Goal: Book appointment/travel/reservation

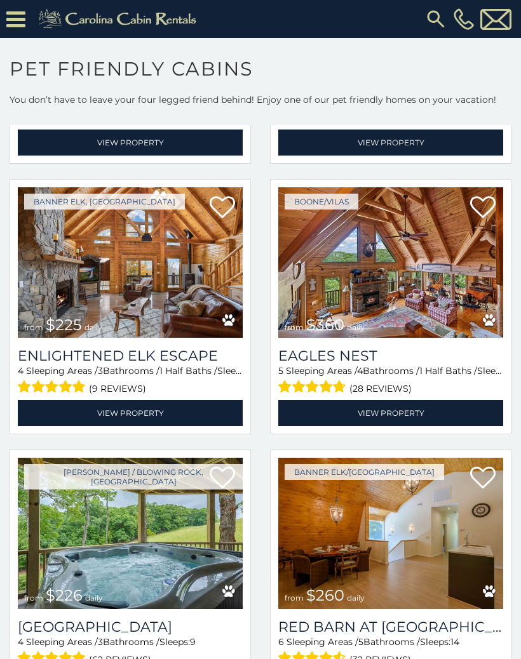
scroll to position [2722, 0]
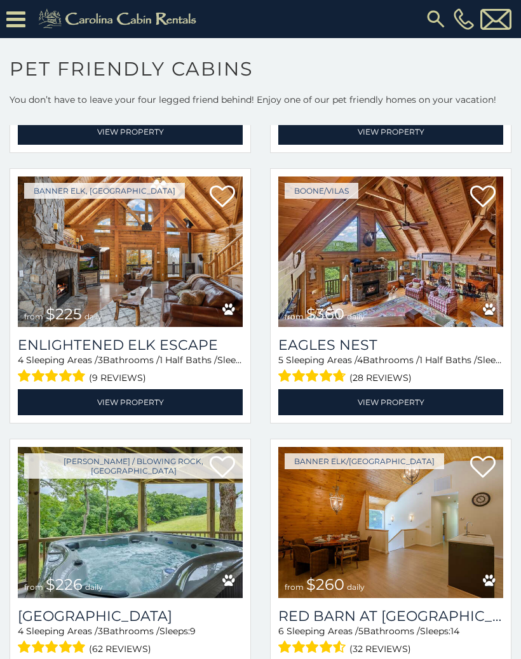
click at [123, 273] on img at bounding box center [130, 252] width 225 height 151
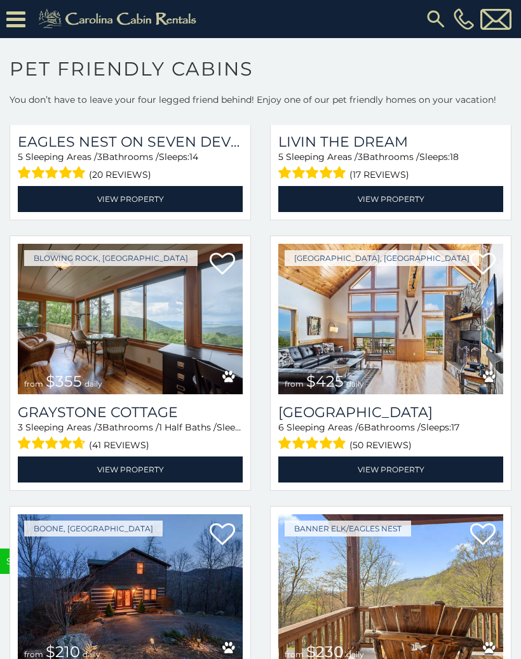
scroll to position [3476, 0]
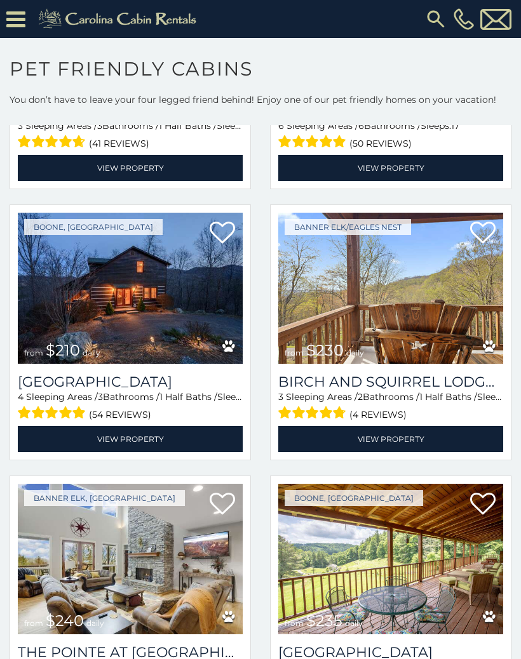
scroll to position [3769, 0]
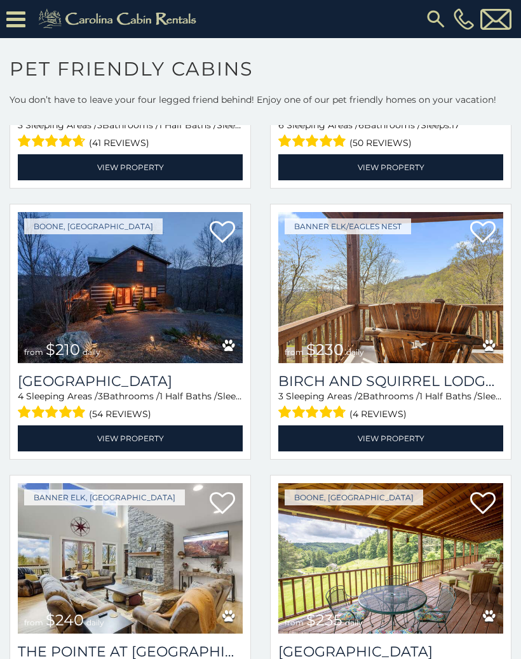
click at [144, 445] on link "View Property" at bounding box center [130, 439] width 225 height 26
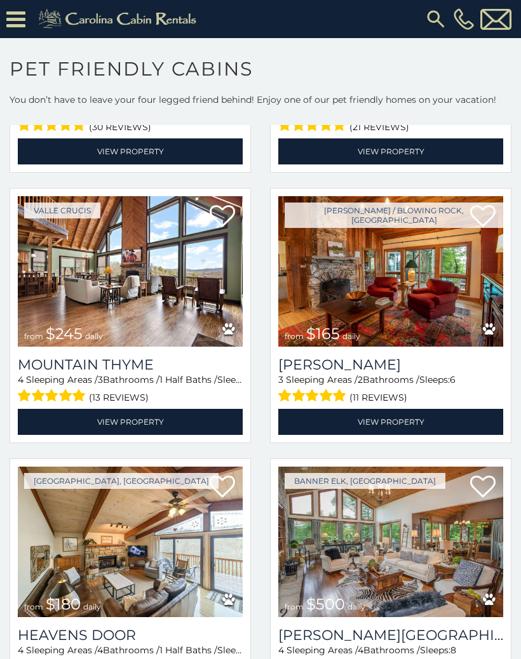
scroll to position [5141, 0]
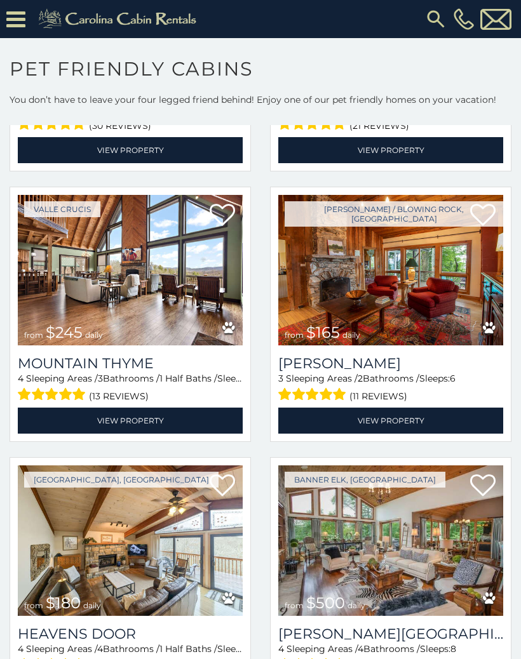
click at [424, 431] on link "View Property" at bounding box center [390, 421] width 225 height 26
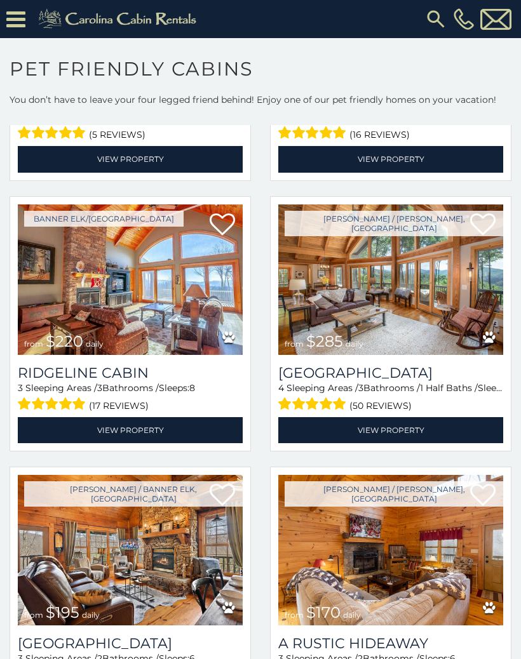
scroll to position [5683, 0]
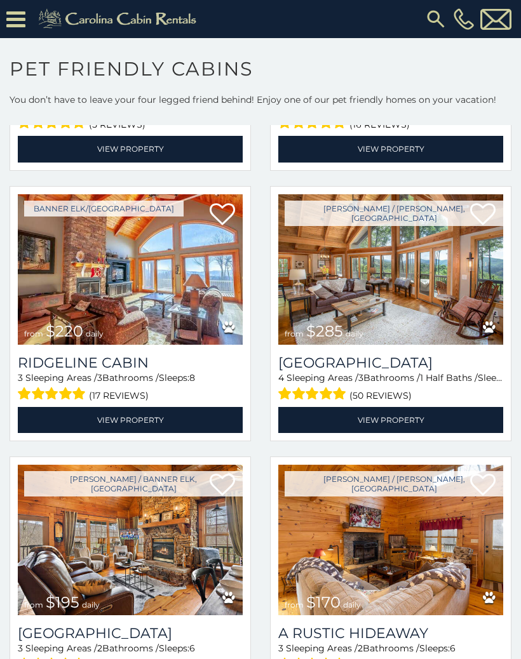
click at [166, 432] on link "View Property" at bounding box center [130, 420] width 225 height 26
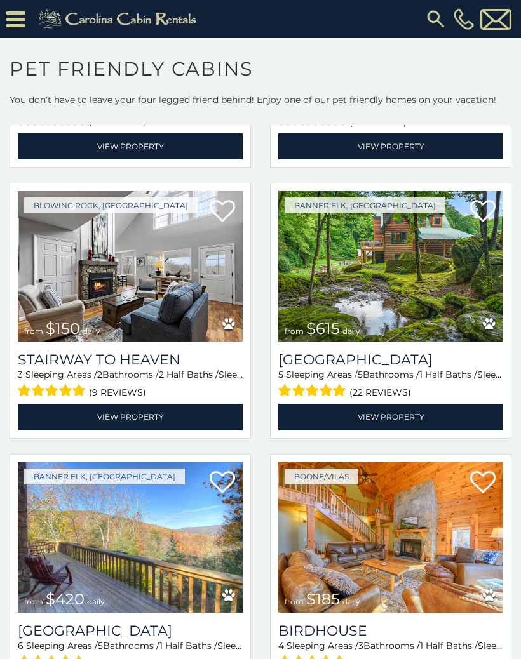
scroll to position [6230, 0]
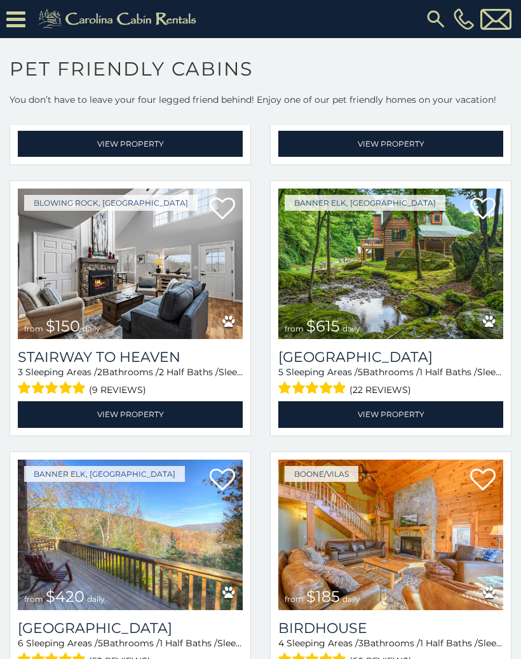
click at [179, 428] on link "View Property" at bounding box center [130, 414] width 225 height 26
click at [181, 424] on link "View Property" at bounding box center [130, 414] width 225 height 26
click at [206, 292] on img at bounding box center [130, 264] width 225 height 151
click at [177, 425] on link "View Property" at bounding box center [130, 414] width 225 height 26
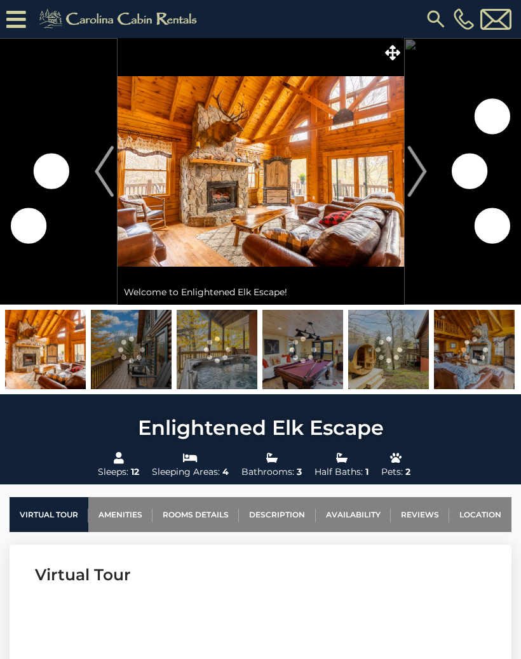
click at [382, 194] on img at bounding box center [261, 171] width 287 height 267
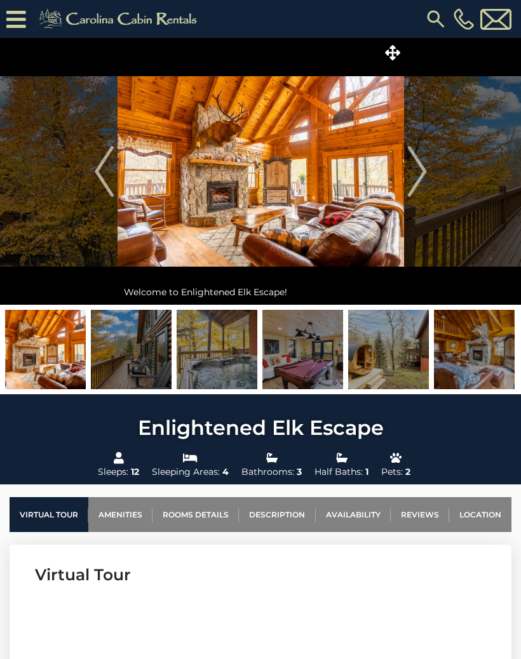
click at [423, 184] on img "Next" at bounding box center [416, 171] width 19 height 51
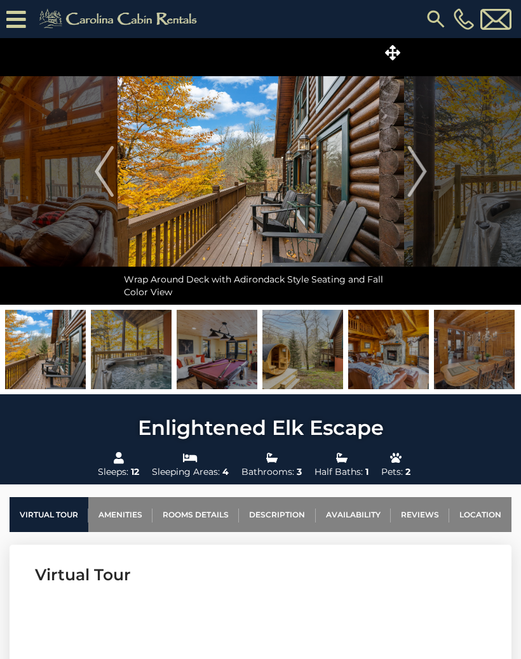
click at [426, 183] on img "Next" at bounding box center [416, 171] width 19 height 51
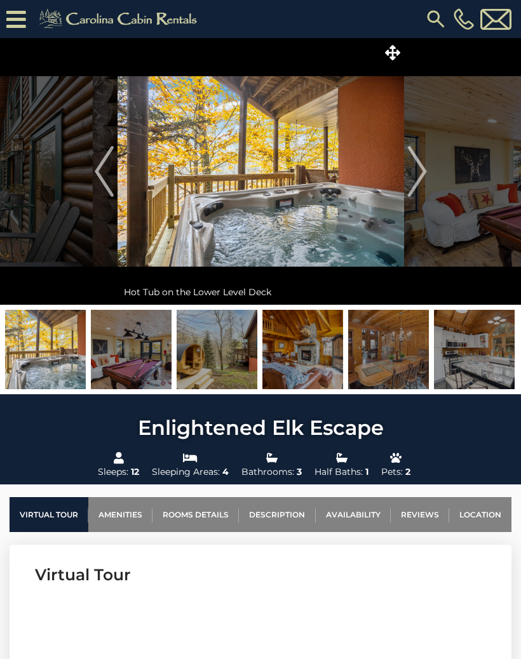
click at [339, 210] on img at bounding box center [261, 171] width 287 height 267
click at [428, 170] on button "Next" at bounding box center [417, 171] width 26 height 267
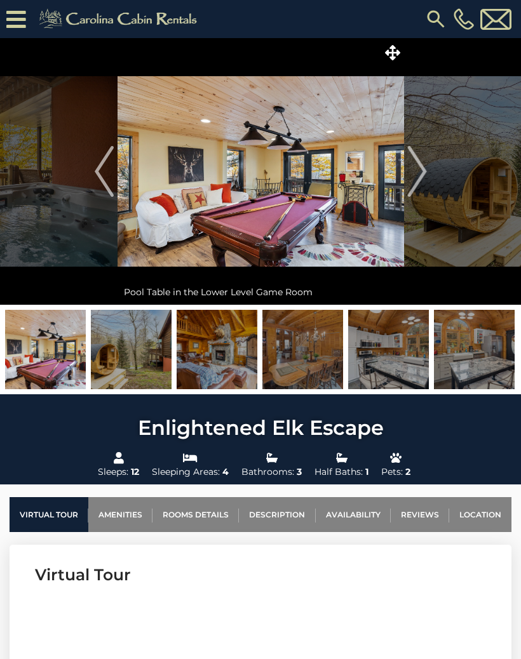
click at [422, 188] on img "Next" at bounding box center [416, 171] width 19 height 51
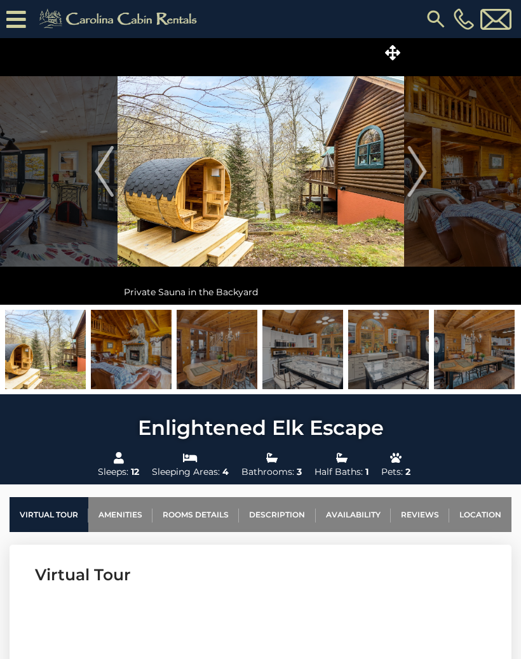
click at [427, 176] on button "Next" at bounding box center [417, 171] width 26 height 267
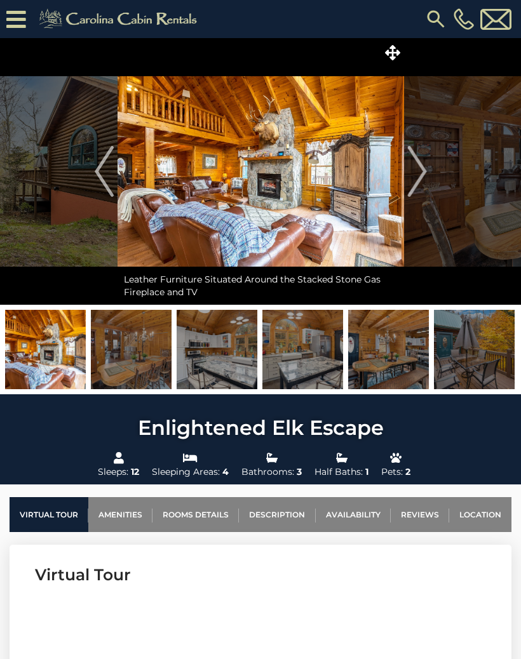
click at [423, 180] on img "Next" at bounding box center [416, 171] width 19 height 51
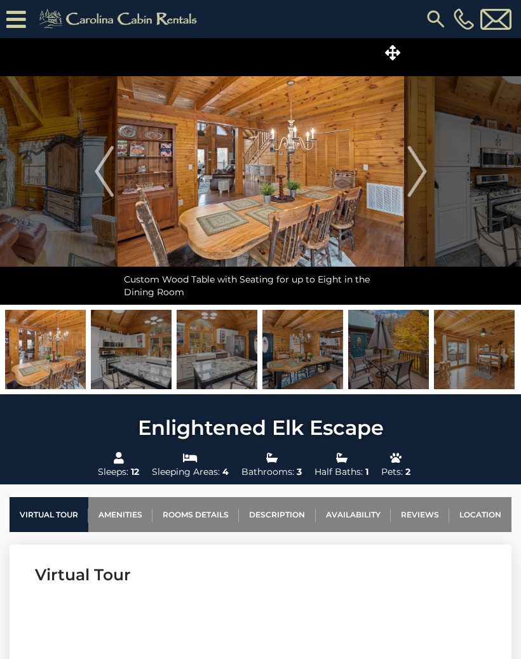
click at [428, 184] on button "Next" at bounding box center [417, 171] width 26 height 267
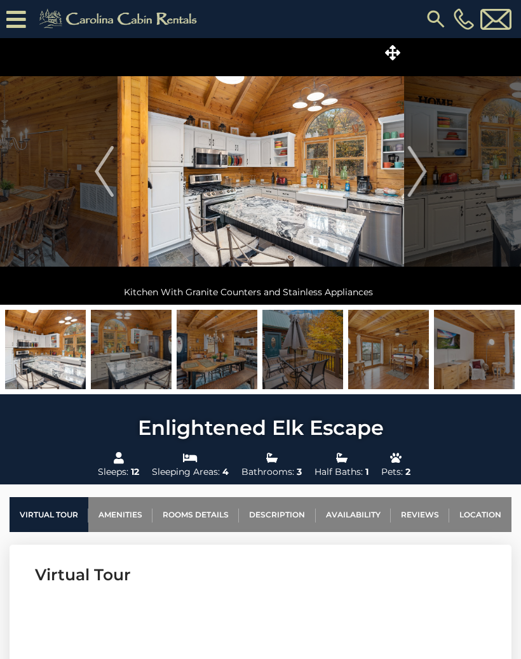
click at [425, 174] on img "Next" at bounding box center [416, 171] width 19 height 51
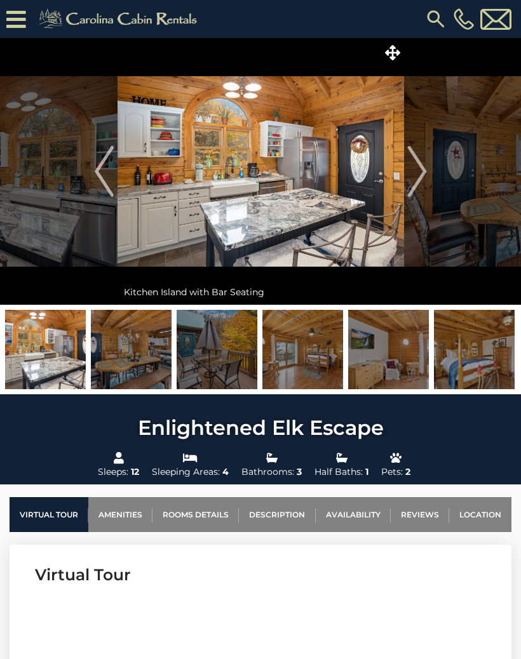
click at [421, 172] on img "Next" at bounding box center [416, 171] width 19 height 51
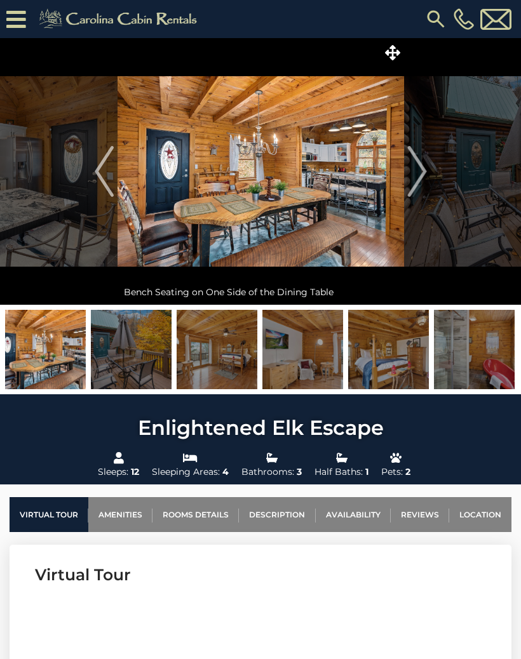
click at [422, 180] on img "Next" at bounding box center [416, 171] width 19 height 51
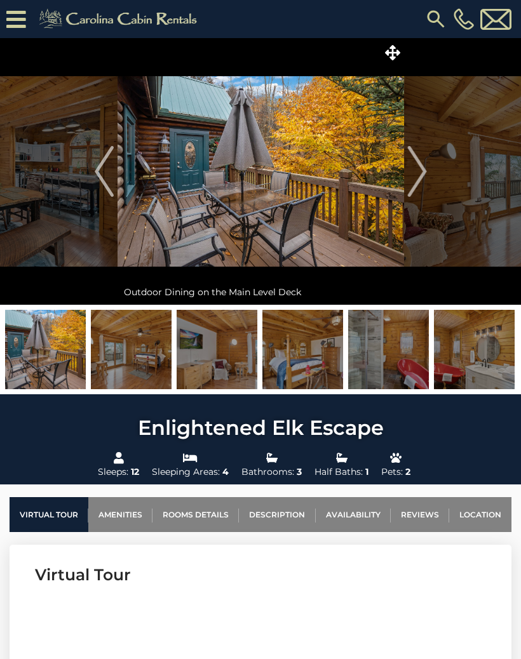
click at [428, 178] on button "Next" at bounding box center [417, 171] width 26 height 267
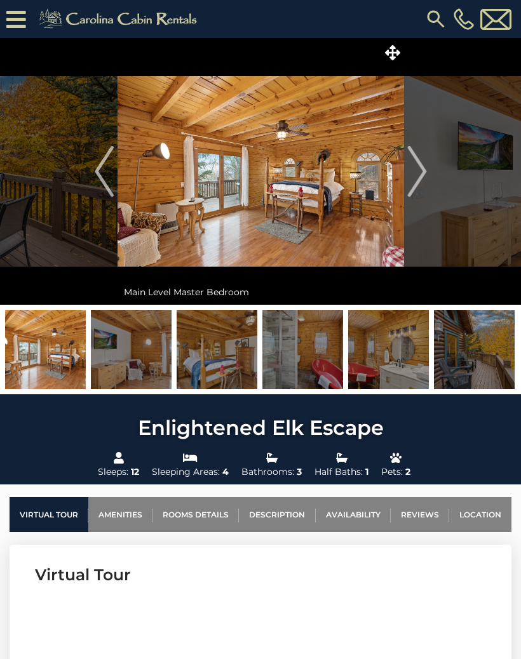
click at [422, 176] on img "Next" at bounding box center [416, 171] width 19 height 51
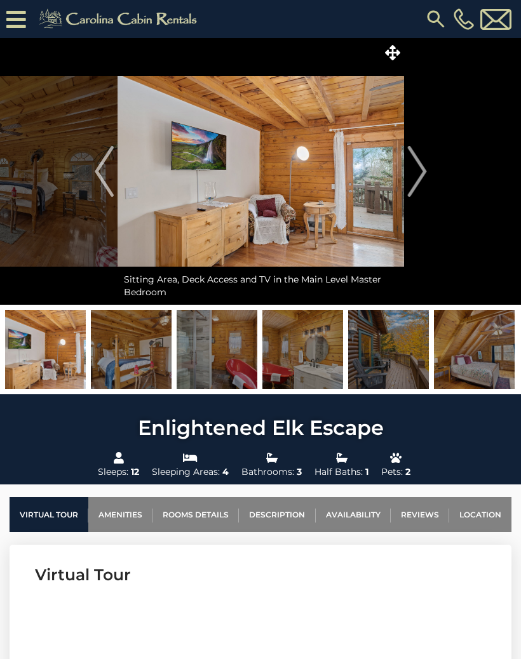
click at [428, 178] on button "Next" at bounding box center [417, 171] width 26 height 267
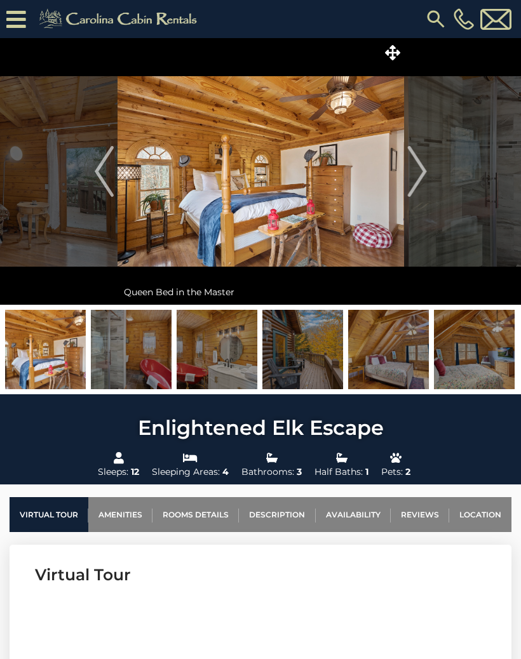
click at [422, 175] on img "Next" at bounding box center [416, 171] width 19 height 51
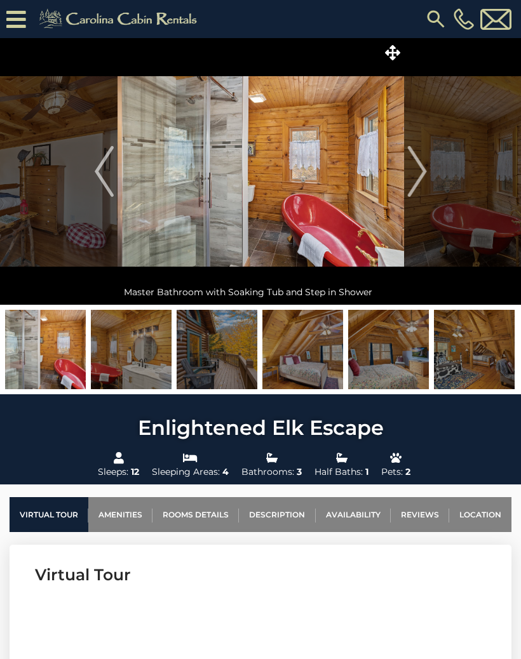
click at [424, 170] on img "Next" at bounding box center [416, 171] width 19 height 51
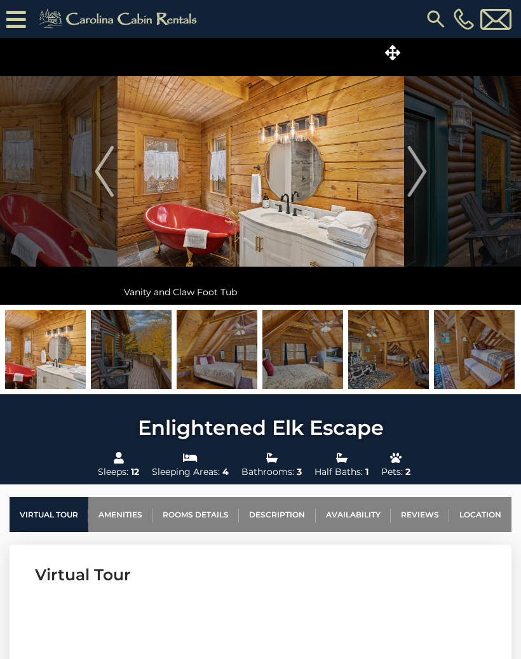
click at [426, 182] on img "Next" at bounding box center [416, 171] width 19 height 51
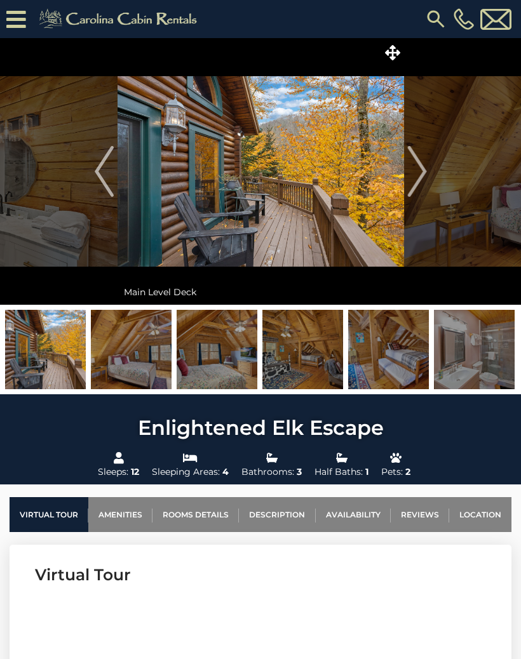
click at [426, 170] on button "Next" at bounding box center [417, 171] width 26 height 267
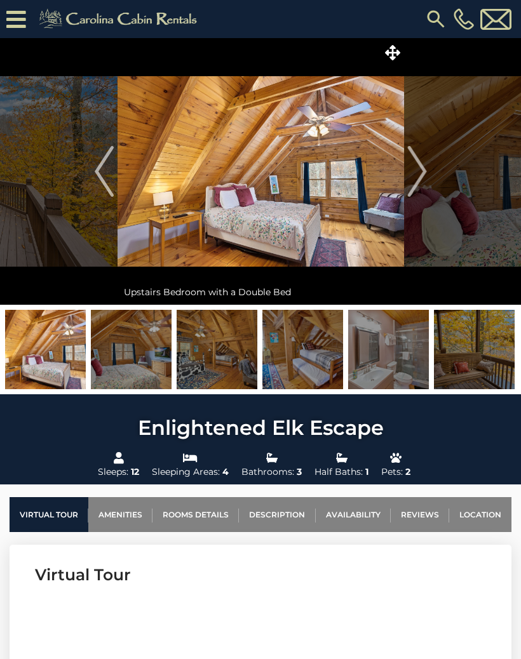
click at [423, 173] on img "Next" at bounding box center [416, 171] width 19 height 51
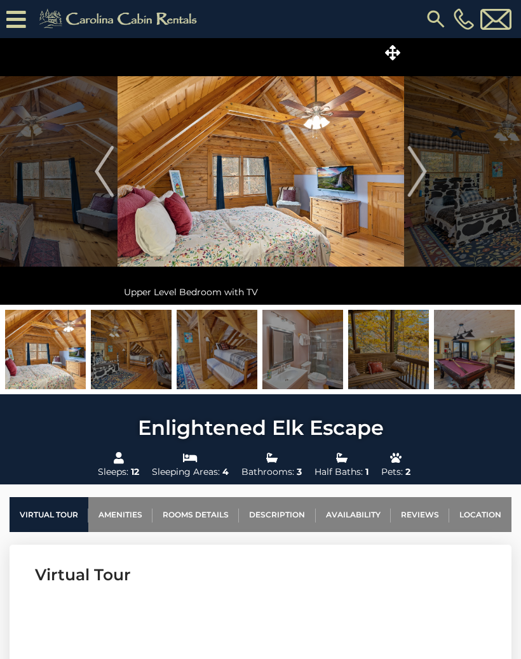
click at [425, 176] on img "Next" at bounding box center [416, 171] width 19 height 51
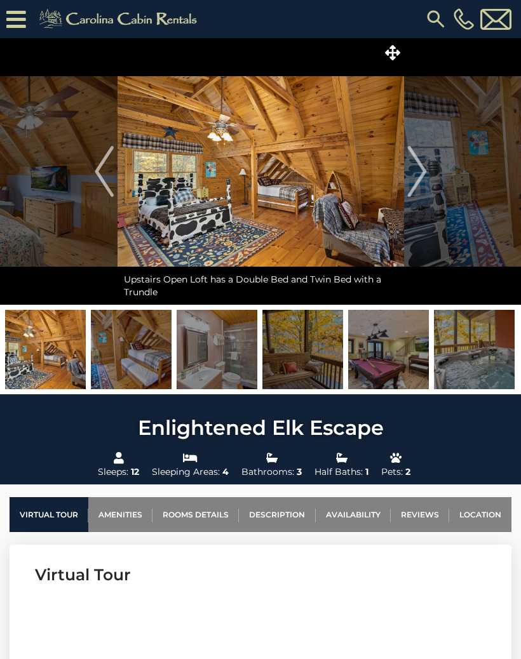
click at [426, 168] on button "Next" at bounding box center [417, 171] width 26 height 267
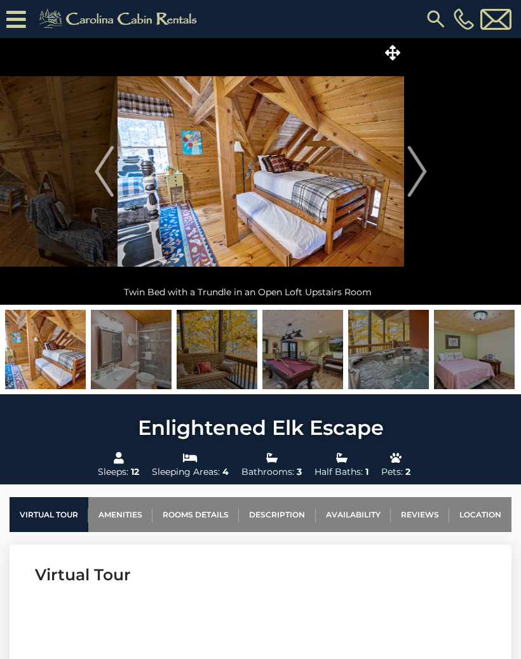
click at [424, 171] on img "Next" at bounding box center [416, 171] width 19 height 51
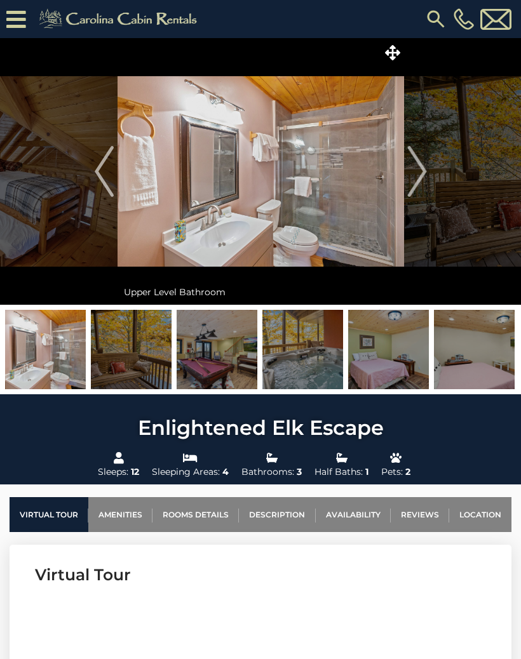
click at [426, 172] on img "Next" at bounding box center [416, 171] width 19 height 51
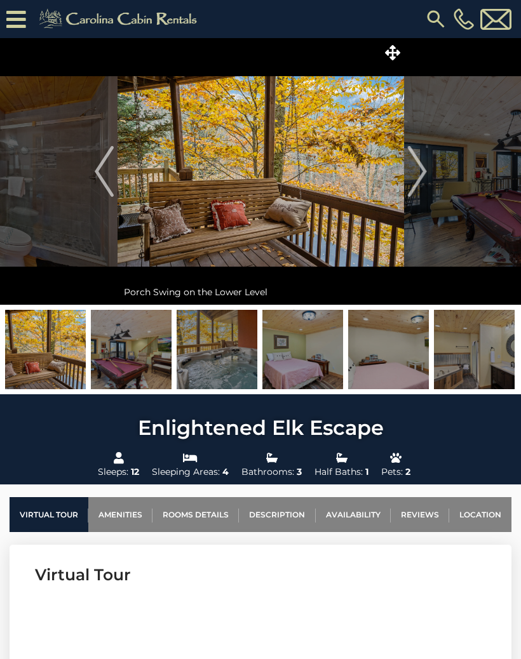
click at [426, 173] on img "Next" at bounding box center [416, 171] width 19 height 51
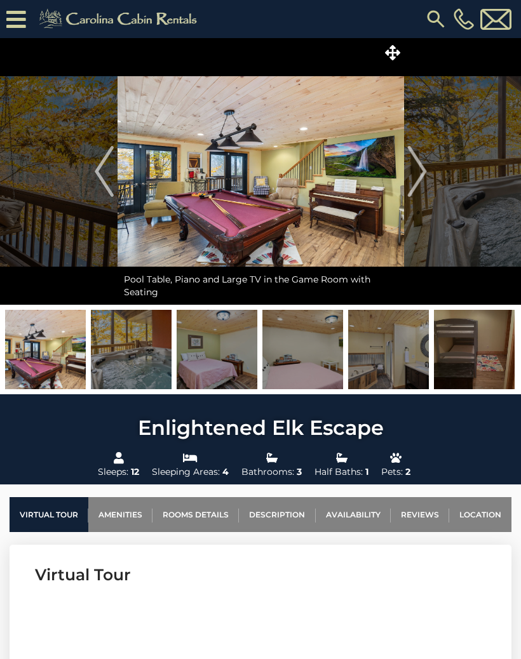
click at [423, 163] on img "Next" at bounding box center [416, 171] width 19 height 51
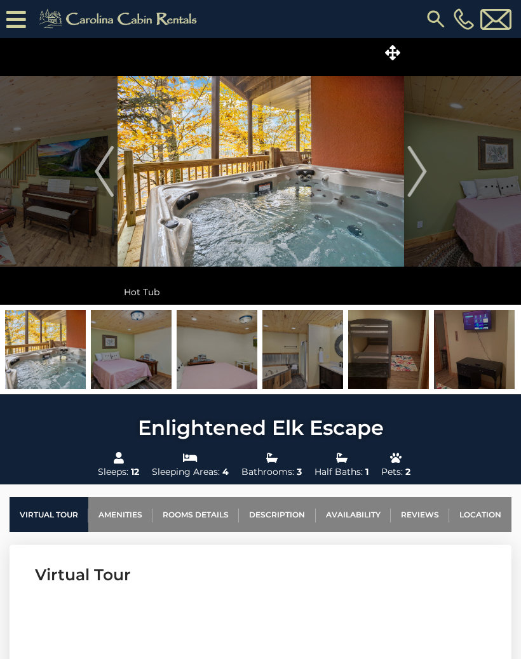
click at [417, 173] on img "Next" at bounding box center [416, 171] width 19 height 51
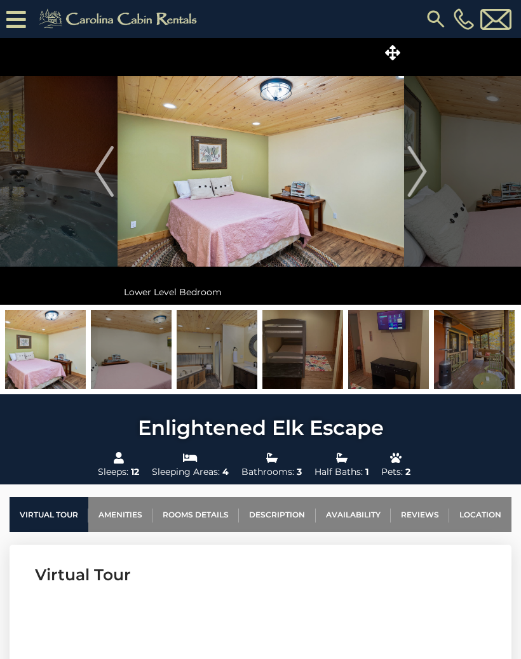
click at [422, 180] on img "Next" at bounding box center [416, 171] width 19 height 51
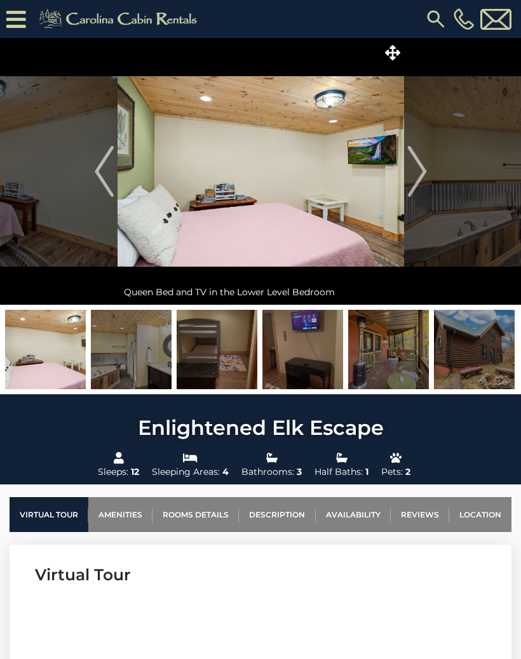
click at [423, 179] on img "Next" at bounding box center [416, 171] width 19 height 51
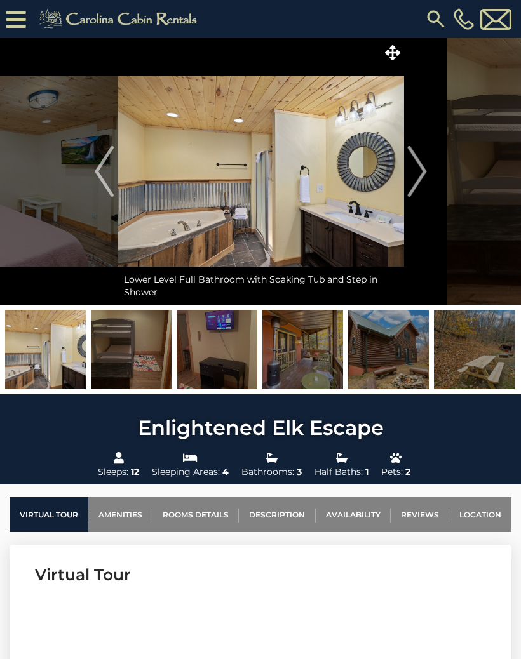
click at [422, 179] on img "Next" at bounding box center [416, 171] width 19 height 51
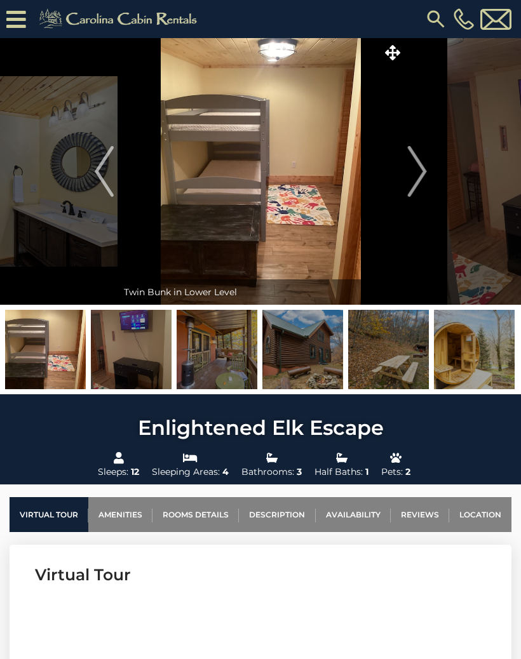
click at [428, 175] on button "Next" at bounding box center [417, 171] width 26 height 267
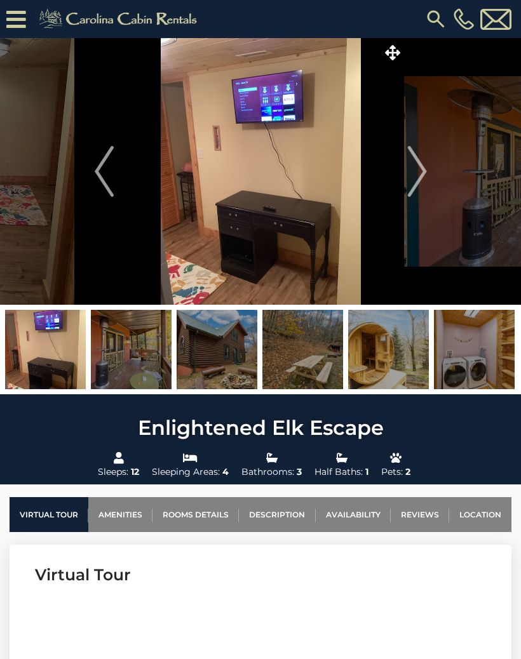
click at [429, 179] on button "Next" at bounding box center [417, 171] width 26 height 267
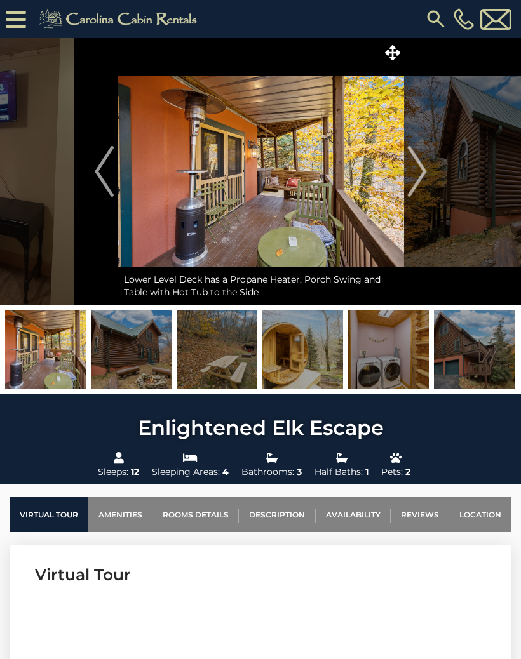
click at [421, 176] on img "Next" at bounding box center [416, 171] width 19 height 51
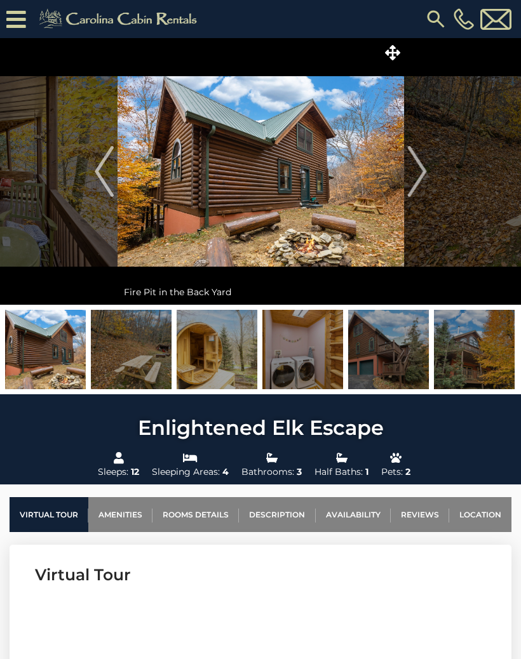
click at [415, 162] on img "Next" at bounding box center [416, 171] width 19 height 51
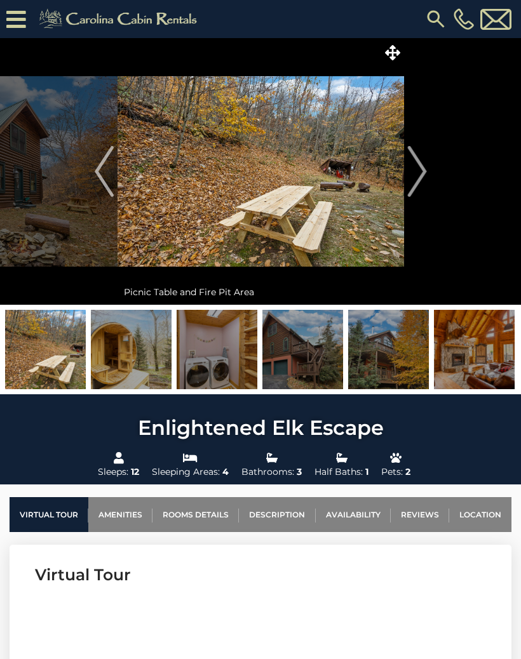
click at [426, 178] on button "Next" at bounding box center [417, 171] width 26 height 267
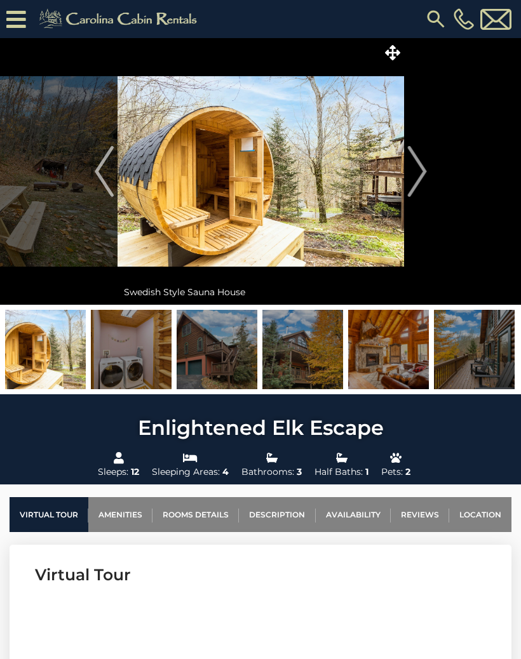
click at [426, 186] on img "Next" at bounding box center [416, 171] width 19 height 51
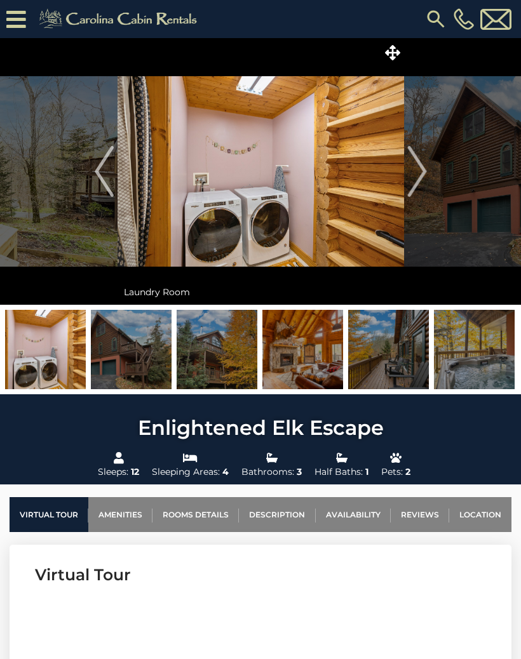
click at [428, 170] on button "Next" at bounding box center [417, 171] width 26 height 267
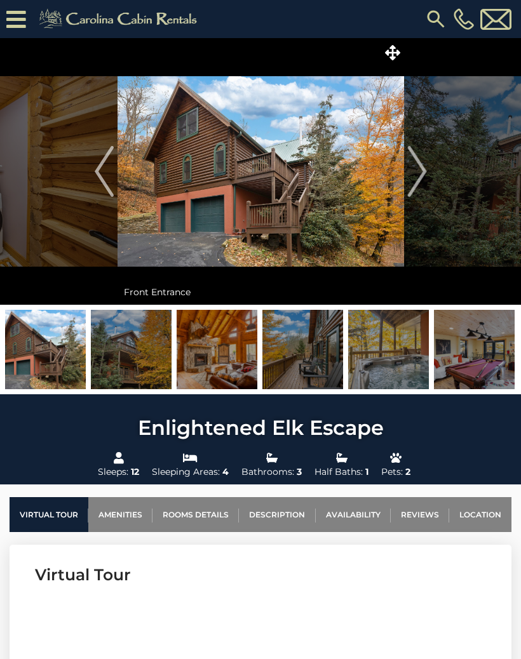
click at [425, 163] on img "Next" at bounding box center [416, 171] width 19 height 51
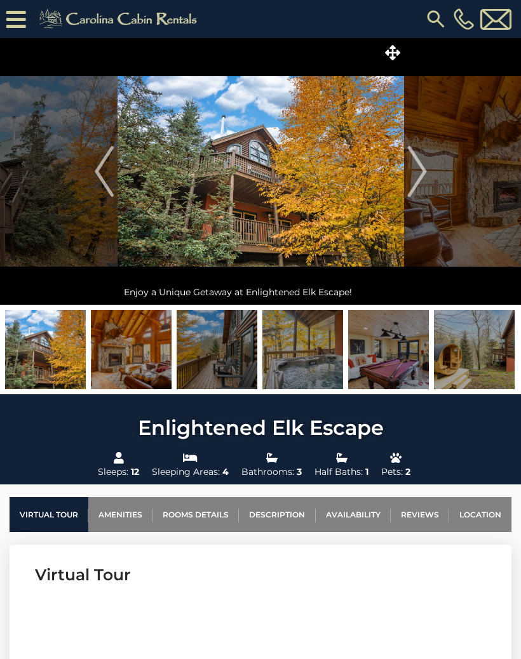
click at [422, 172] on img "Next" at bounding box center [416, 171] width 19 height 51
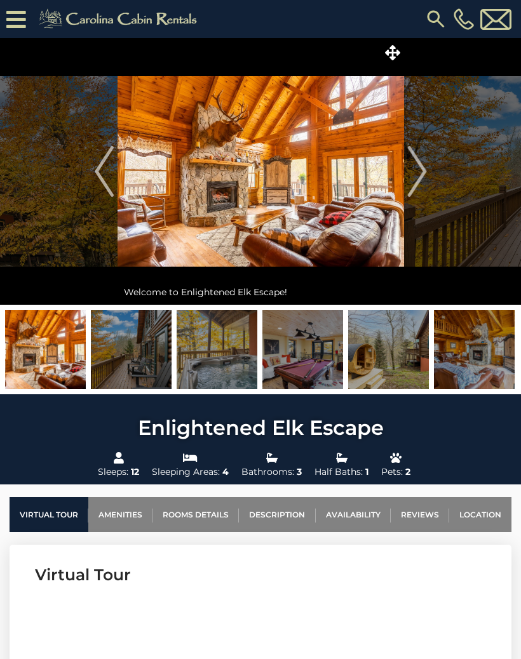
click at [422, 170] on img "Next" at bounding box center [416, 171] width 19 height 51
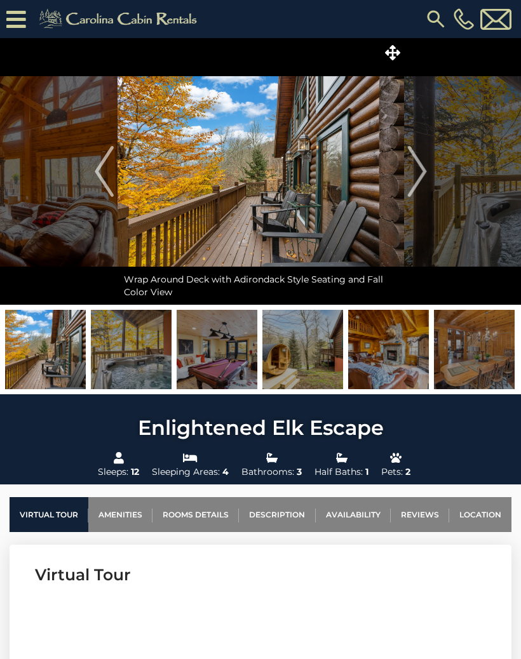
click at [425, 180] on img "Next" at bounding box center [416, 171] width 19 height 51
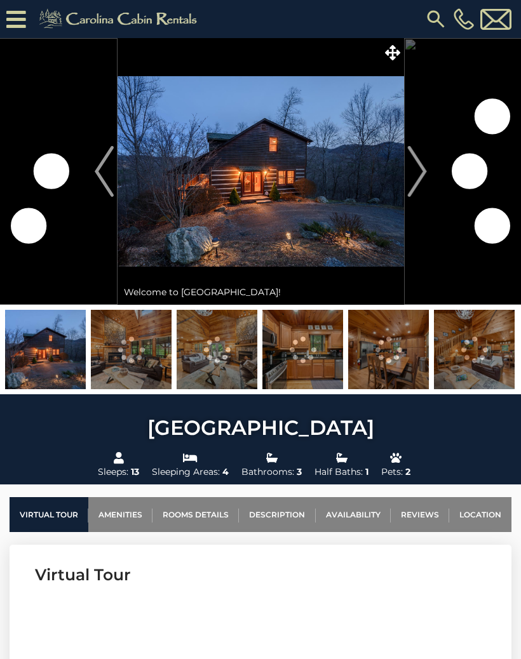
click at [423, 179] on img "Next" at bounding box center [416, 171] width 19 height 51
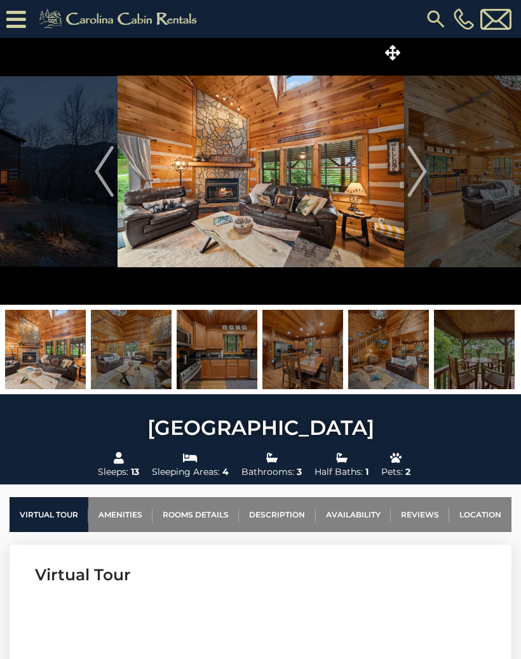
click at [422, 170] on img "Next" at bounding box center [416, 171] width 19 height 51
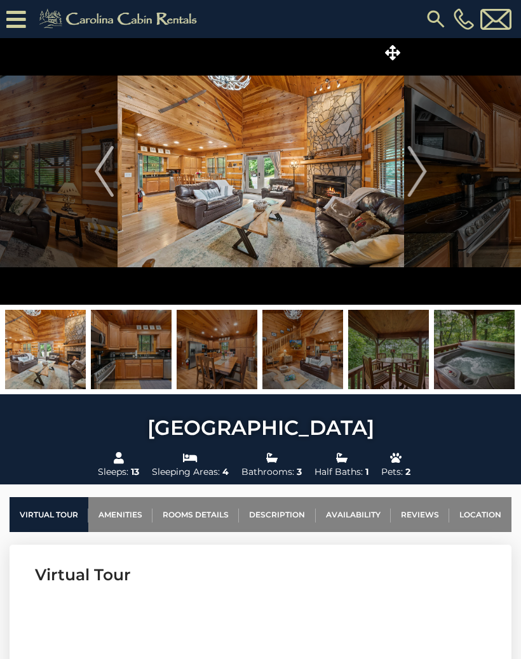
click at [419, 196] on img "Next" at bounding box center [416, 171] width 19 height 51
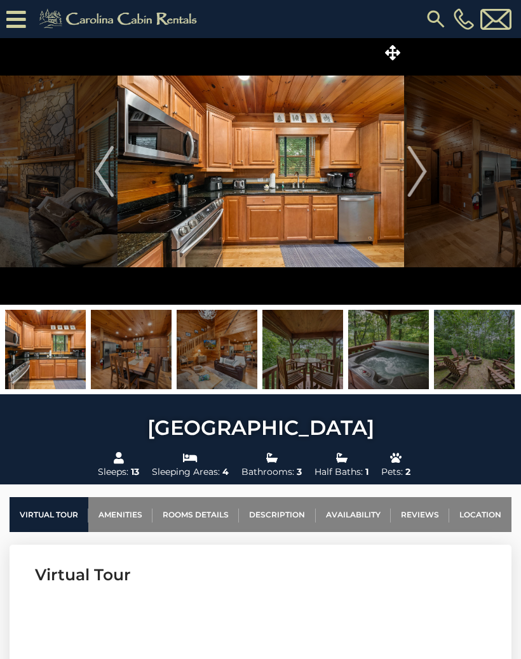
click at [420, 179] on img "Next" at bounding box center [416, 171] width 19 height 51
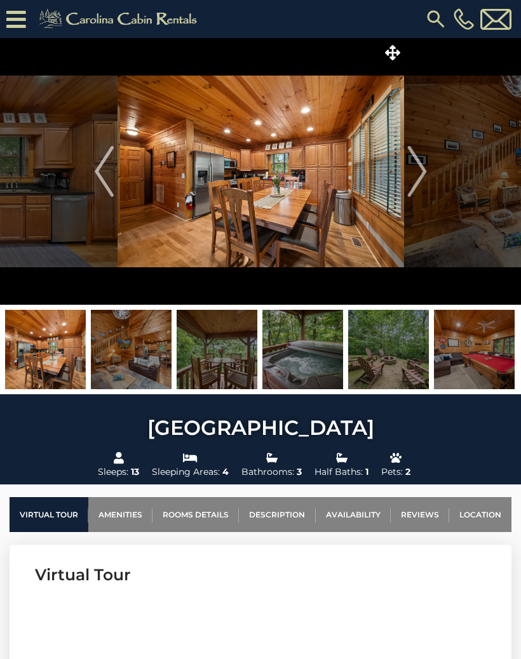
click at [417, 168] on img "Next" at bounding box center [416, 171] width 19 height 51
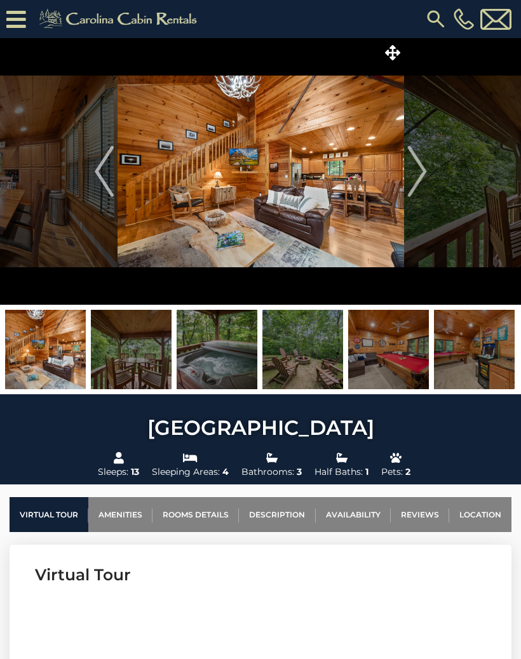
click at [416, 158] on img "Next" at bounding box center [416, 171] width 19 height 51
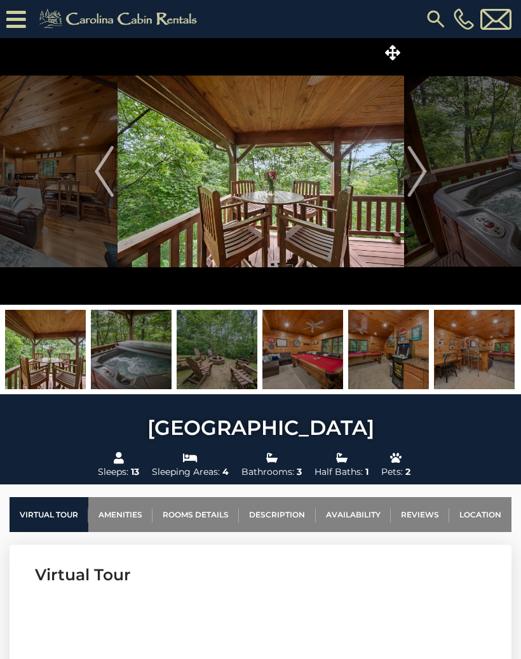
click at [419, 172] on img "Next" at bounding box center [416, 171] width 19 height 51
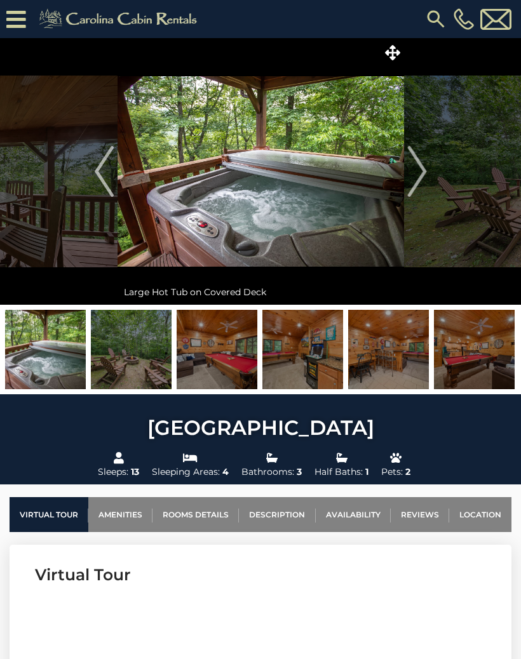
click at [419, 170] on img "Next" at bounding box center [416, 171] width 19 height 51
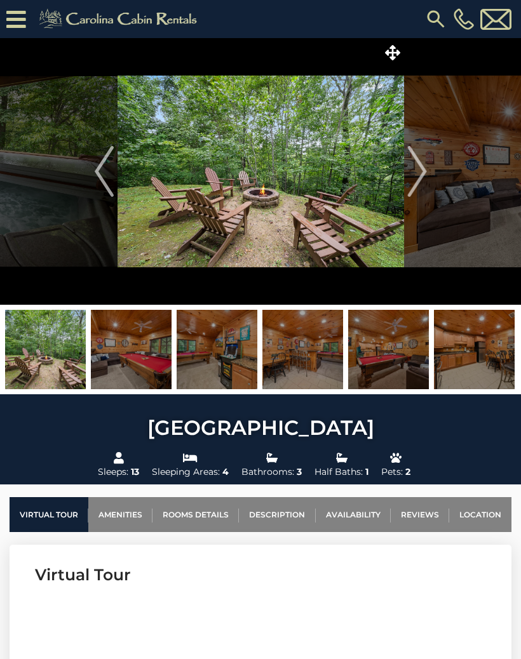
click at [420, 182] on img "Next" at bounding box center [416, 171] width 19 height 51
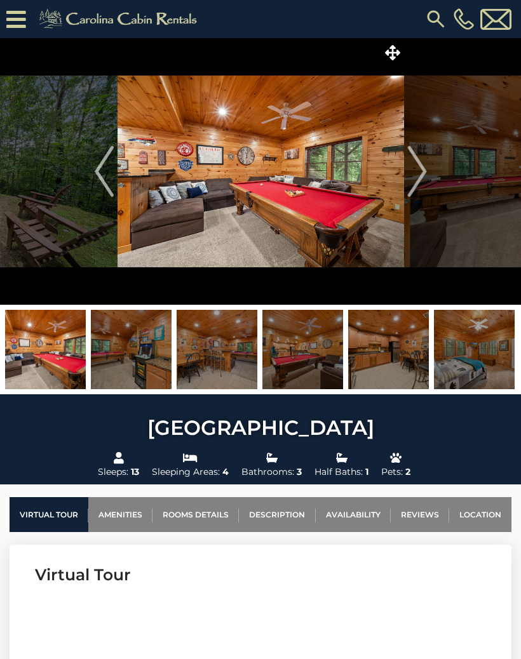
click at [422, 178] on img "Next" at bounding box center [416, 171] width 19 height 51
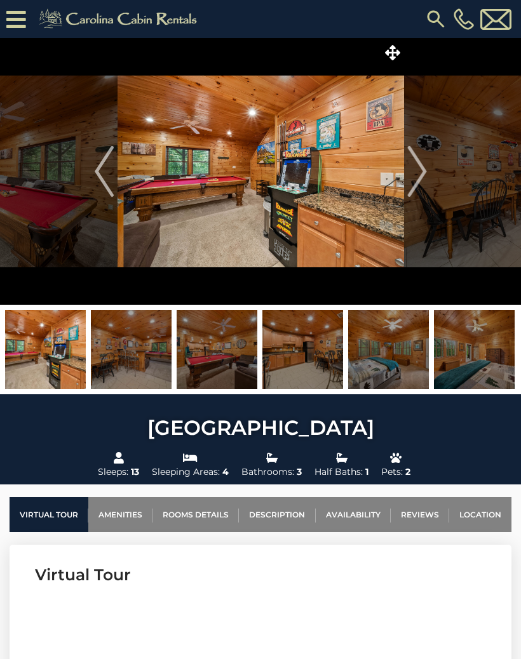
click at [424, 158] on img "Next" at bounding box center [416, 171] width 19 height 51
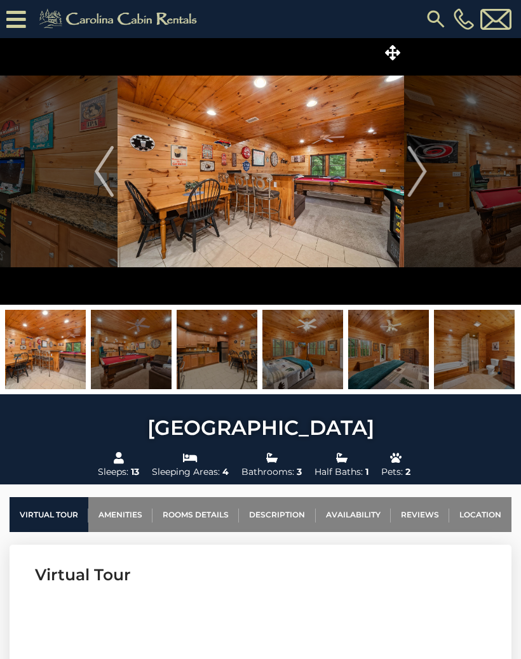
click at [417, 179] on img "Next" at bounding box center [416, 171] width 19 height 51
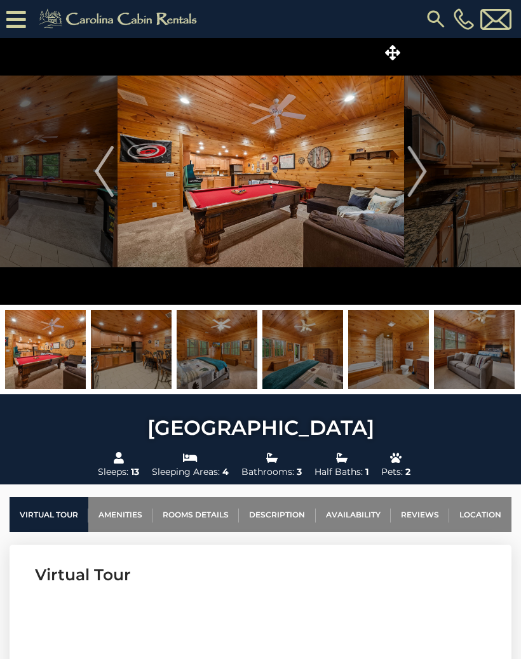
click at [419, 179] on img "Next" at bounding box center [416, 171] width 19 height 51
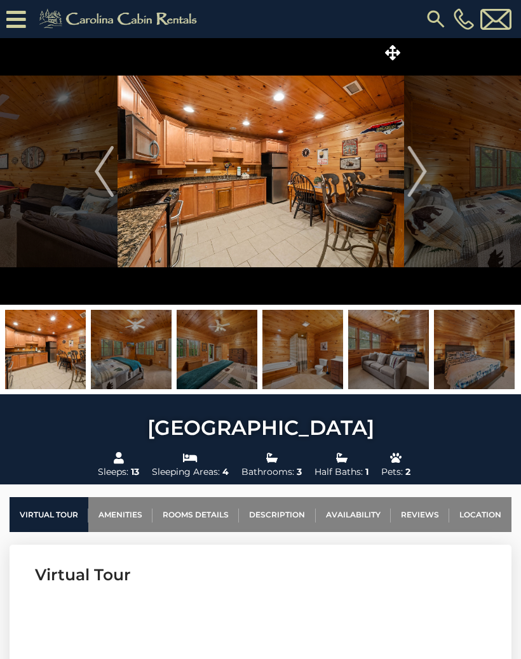
click at [420, 175] on img "Next" at bounding box center [416, 171] width 19 height 51
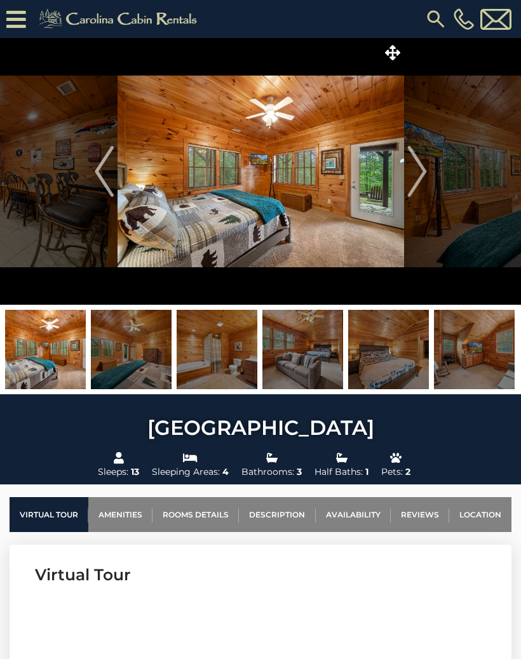
click at [428, 176] on button "Next" at bounding box center [417, 171] width 26 height 267
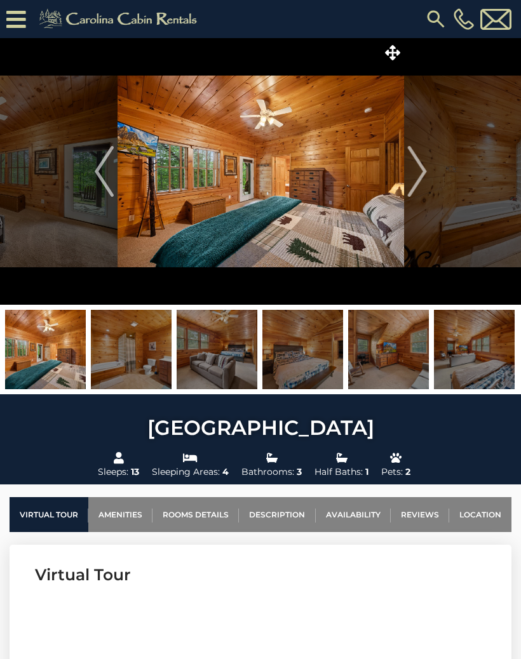
click at [105, 166] on img "Previous" at bounding box center [104, 171] width 19 height 51
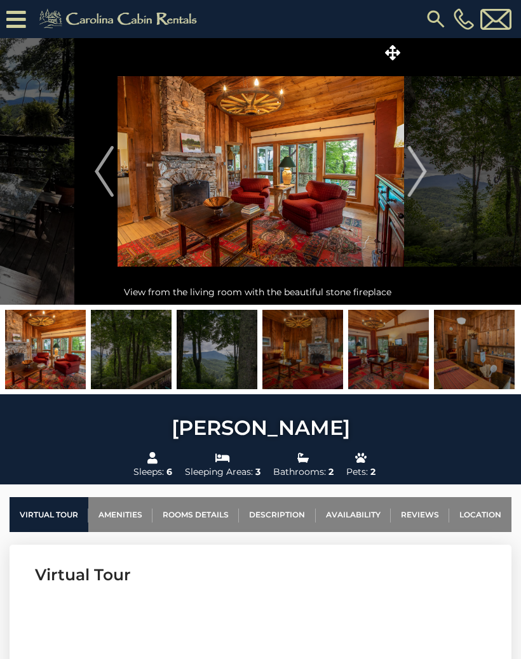
click at [422, 172] on img "Next" at bounding box center [416, 171] width 19 height 51
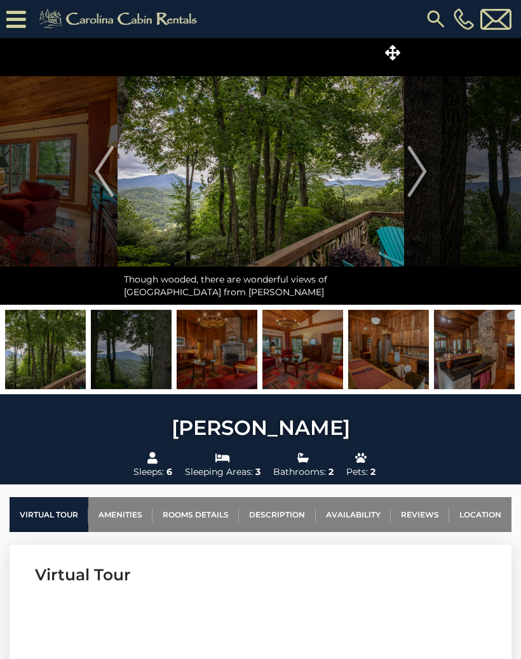
click at [422, 178] on img "Next" at bounding box center [416, 171] width 19 height 51
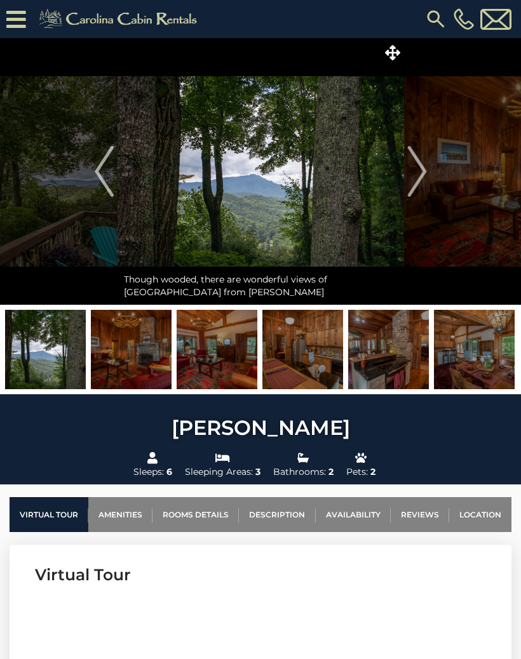
click at [428, 176] on button "Next" at bounding box center [417, 171] width 26 height 267
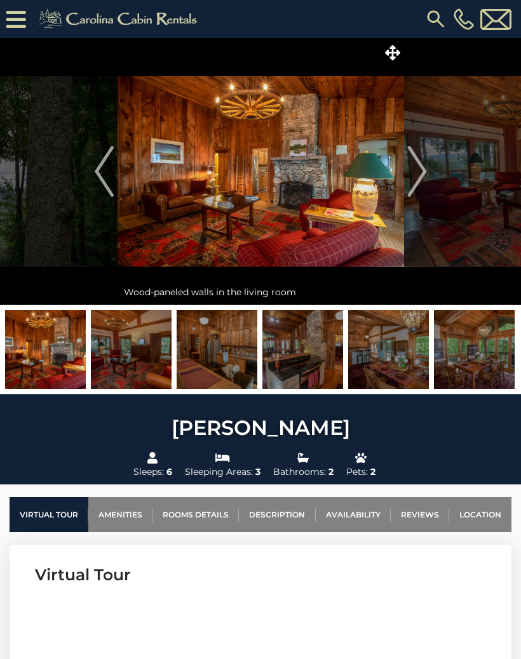
click at [420, 173] on img "Next" at bounding box center [416, 171] width 19 height 51
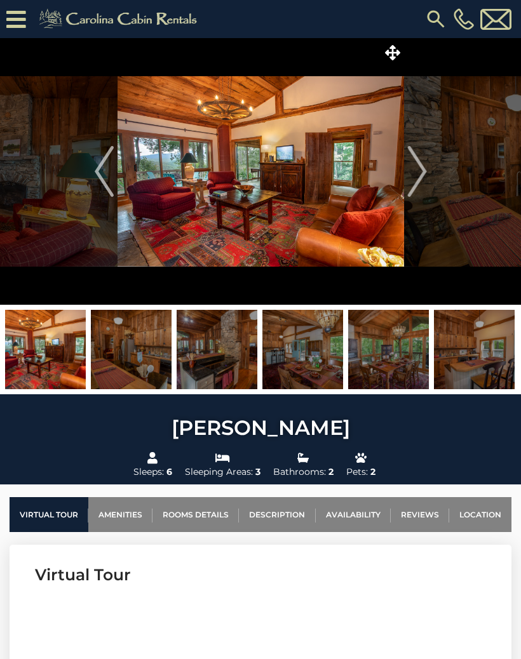
click at [416, 172] on img "Next" at bounding box center [416, 171] width 19 height 51
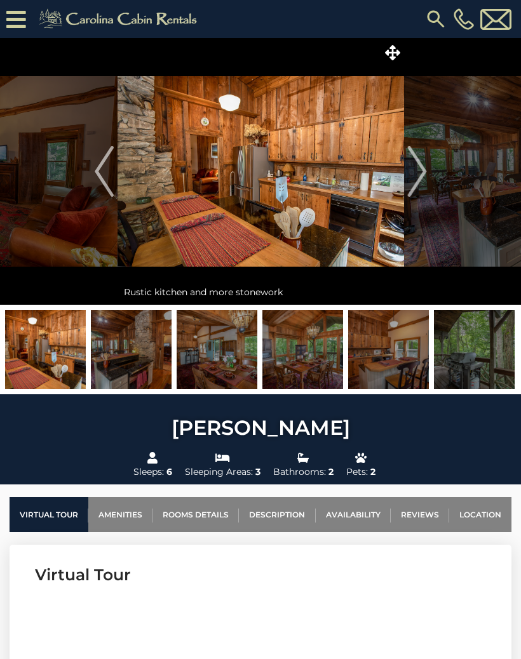
click at [423, 169] on img "Next" at bounding box center [416, 171] width 19 height 51
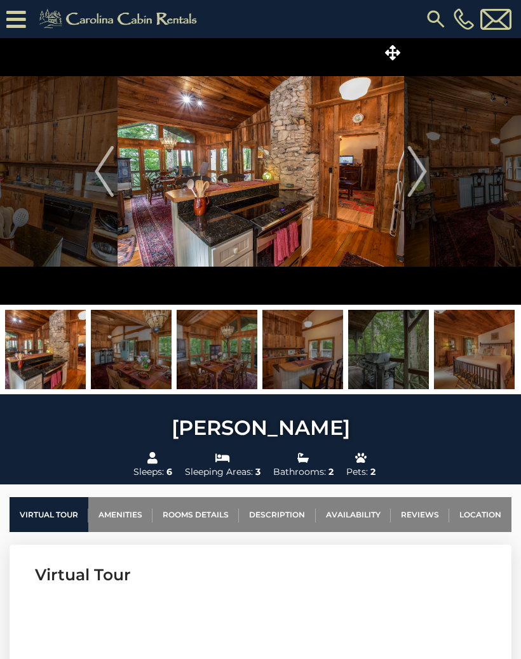
click at [426, 179] on img "Next" at bounding box center [416, 171] width 19 height 51
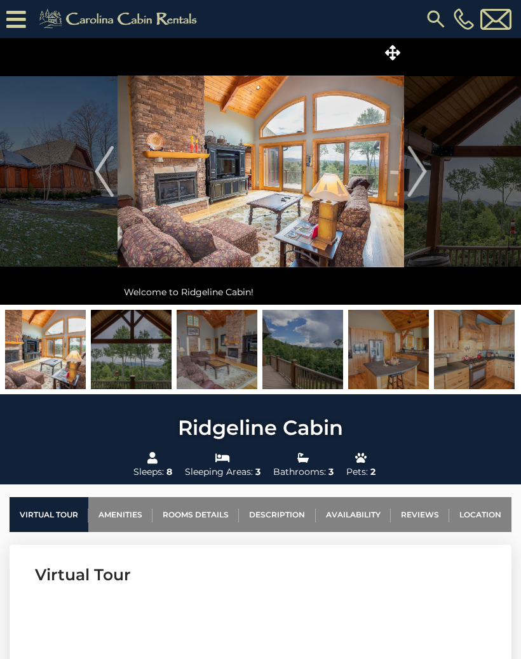
click at [58, 344] on img at bounding box center [45, 349] width 81 height 79
click at [424, 182] on img "Next" at bounding box center [416, 171] width 19 height 51
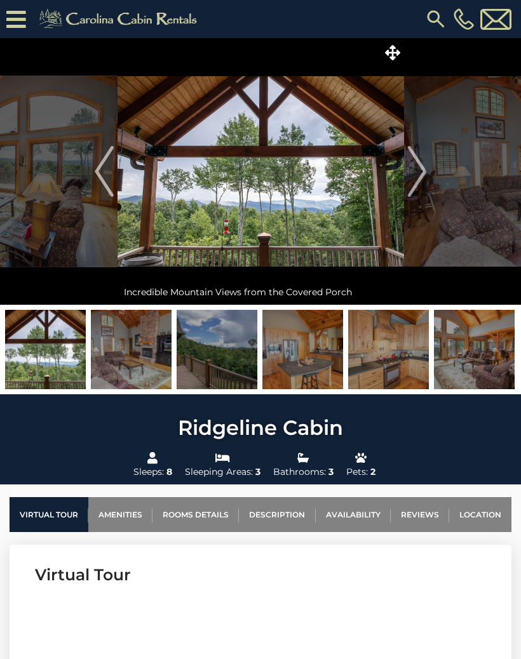
click at [417, 168] on img "Next" at bounding box center [416, 171] width 19 height 51
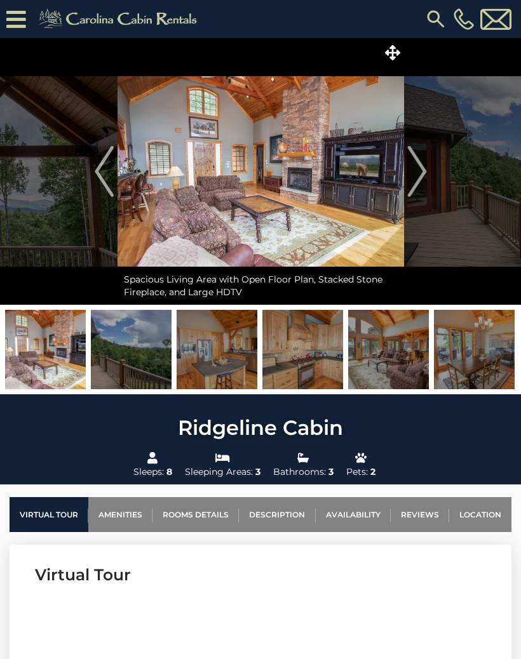
click at [424, 171] on img "Next" at bounding box center [416, 171] width 19 height 51
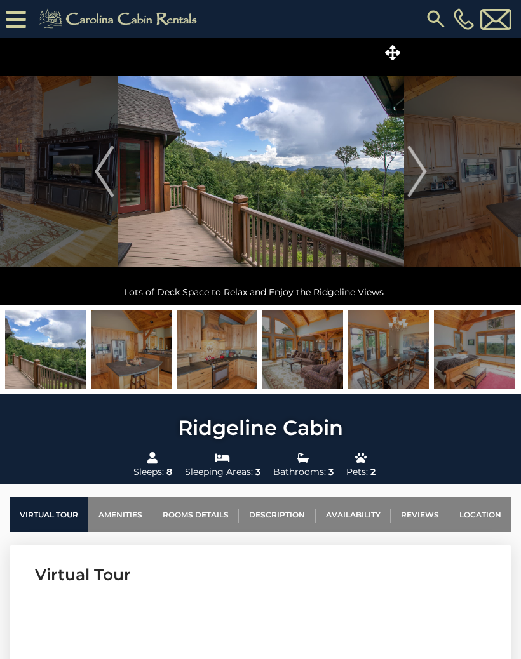
click at [416, 182] on img "Next" at bounding box center [416, 171] width 19 height 51
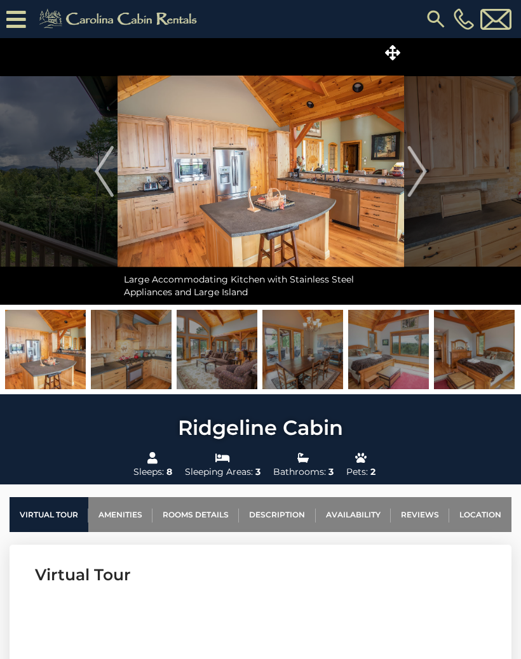
click at [424, 175] on img "Next" at bounding box center [416, 171] width 19 height 51
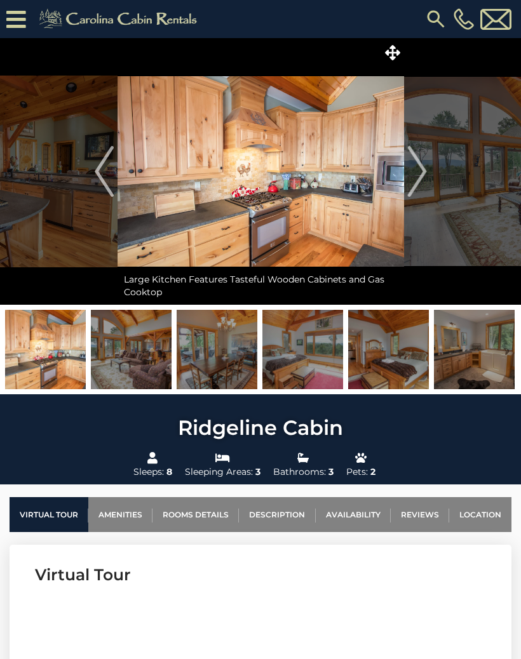
click at [422, 172] on img "Next" at bounding box center [416, 171] width 19 height 51
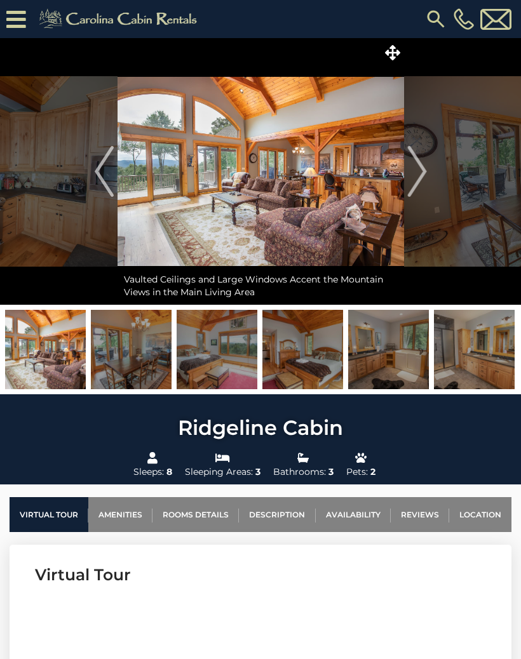
click at [424, 170] on img "Next" at bounding box center [416, 171] width 19 height 51
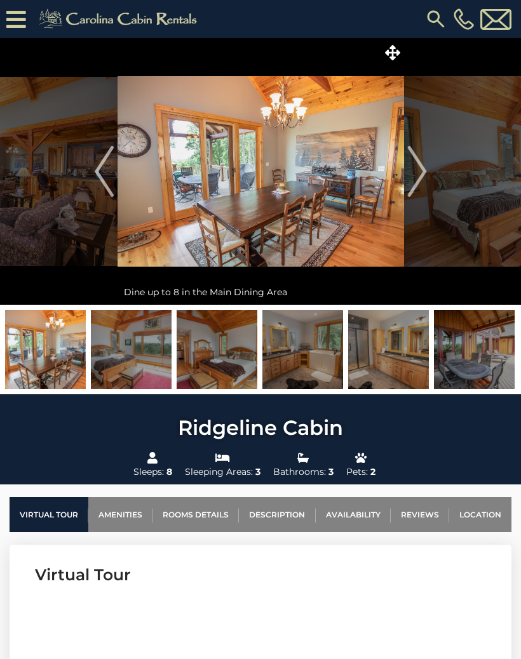
click at [421, 164] on img "Next" at bounding box center [416, 171] width 19 height 51
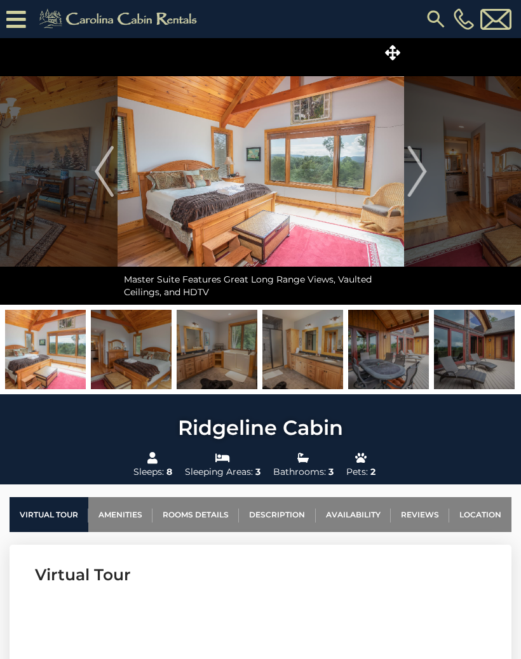
click at [419, 161] on img "Next" at bounding box center [416, 171] width 19 height 51
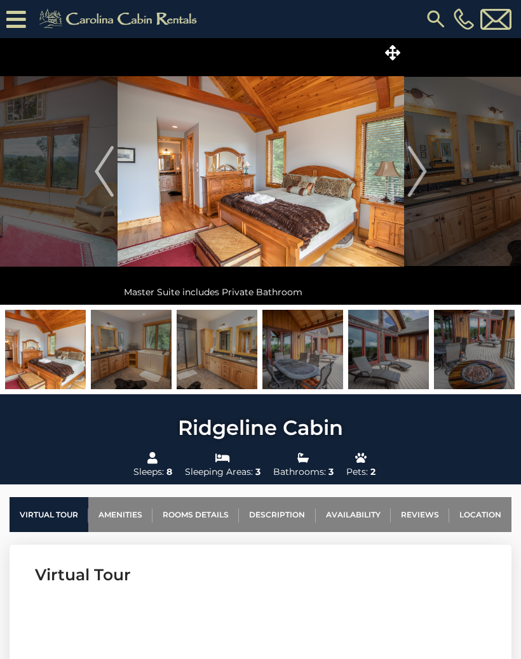
click at [419, 178] on img "Next" at bounding box center [416, 171] width 19 height 51
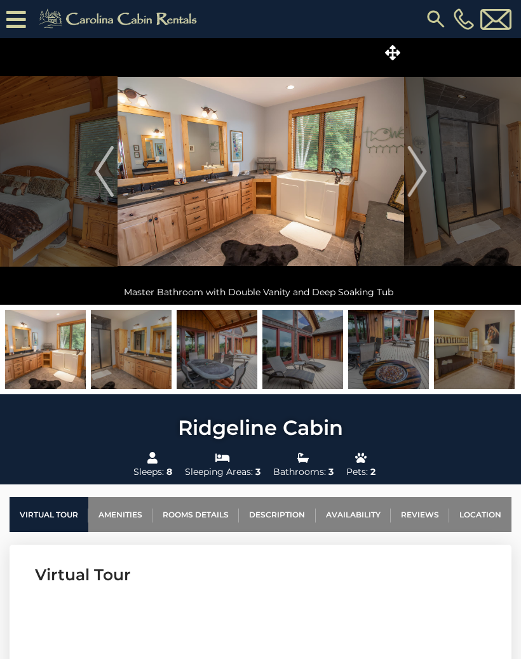
click at [421, 178] on img "Next" at bounding box center [416, 171] width 19 height 51
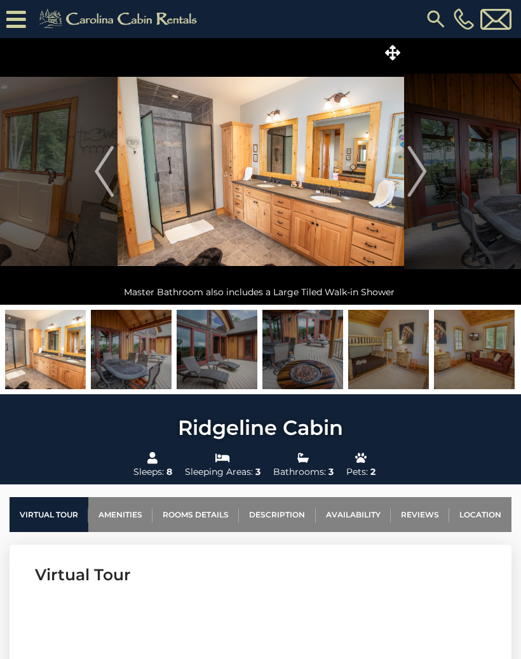
click at [416, 173] on img "Next" at bounding box center [416, 171] width 19 height 51
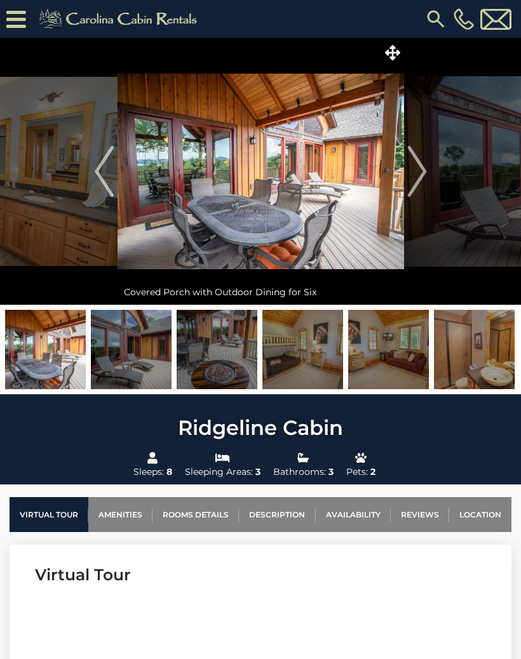
click at [420, 175] on img "Next" at bounding box center [416, 171] width 19 height 51
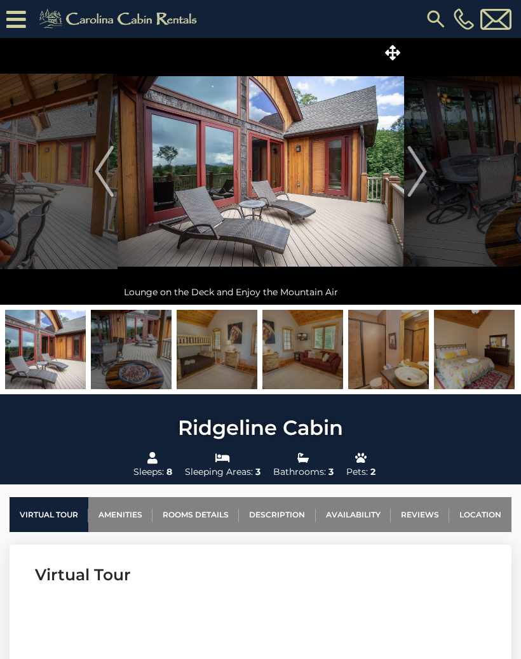
click at [422, 167] on img "Next" at bounding box center [416, 171] width 19 height 51
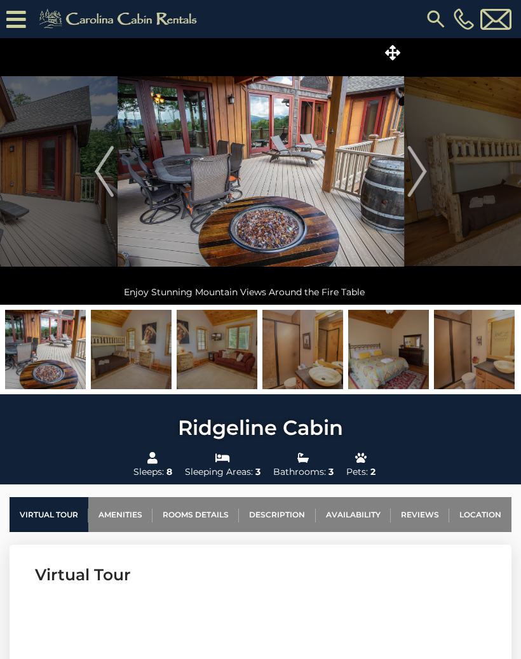
click at [425, 165] on img "Next" at bounding box center [416, 171] width 19 height 51
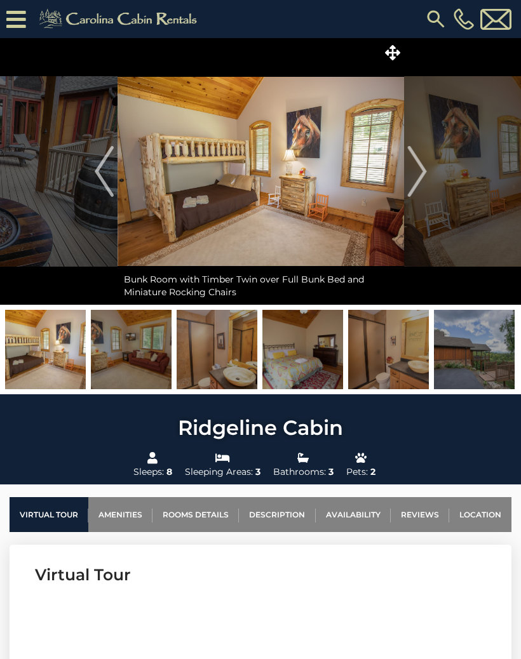
click at [416, 172] on img "Next" at bounding box center [416, 171] width 19 height 51
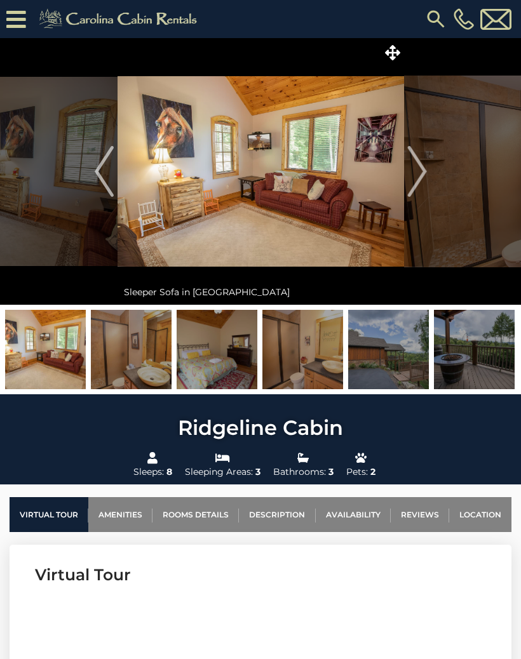
click at [414, 165] on img "Next" at bounding box center [416, 171] width 19 height 51
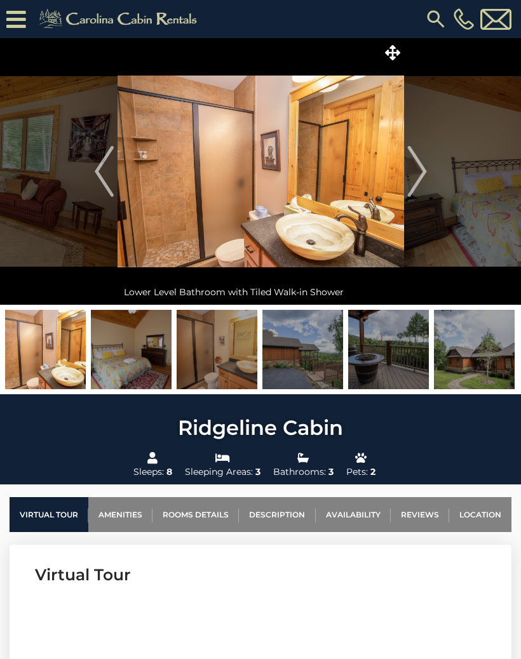
click at [416, 154] on img "Next" at bounding box center [416, 171] width 19 height 51
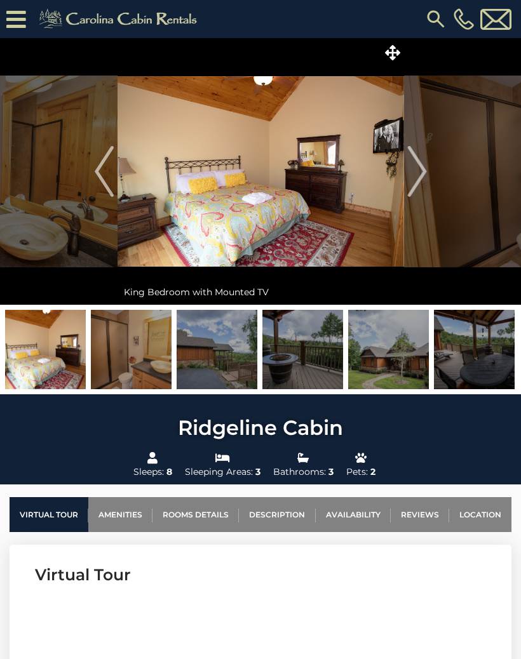
click at [416, 168] on img "Next" at bounding box center [416, 171] width 19 height 51
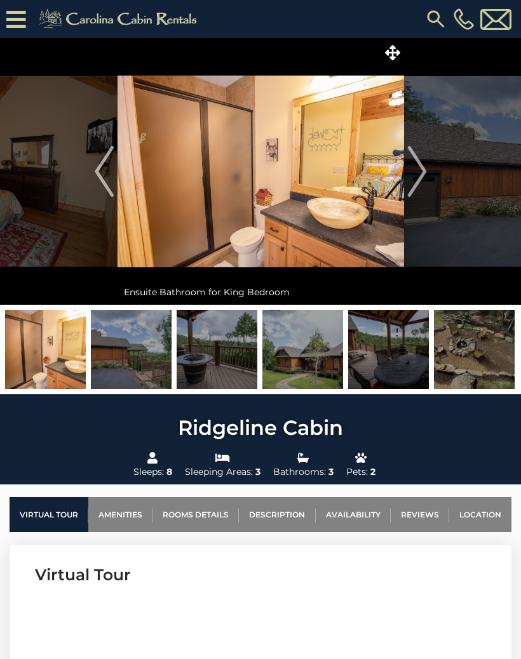
click at [419, 157] on img "Next" at bounding box center [416, 171] width 19 height 51
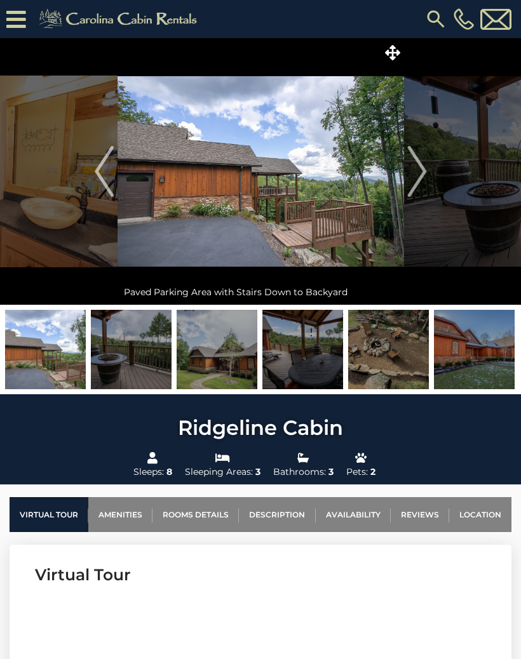
click at [422, 169] on img "Next" at bounding box center [416, 171] width 19 height 51
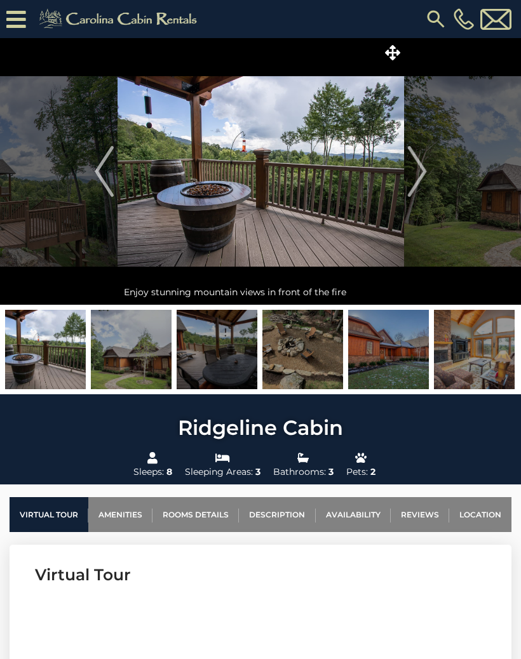
click at [413, 165] on img "Next" at bounding box center [416, 171] width 19 height 51
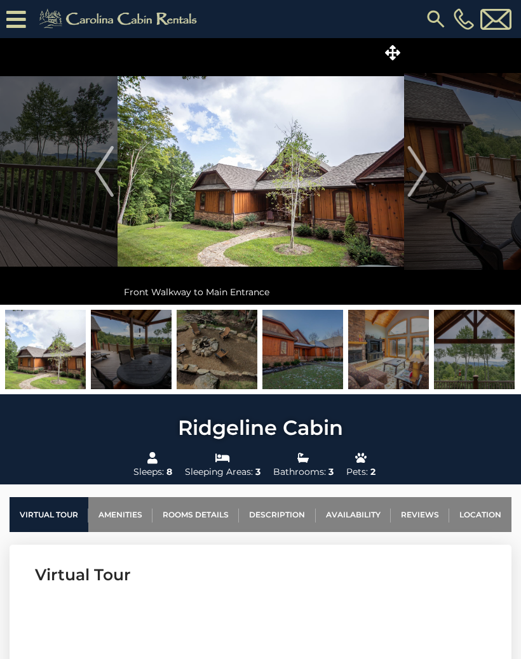
click at [428, 166] on button "Next" at bounding box center [417, 171] width 26 height 267
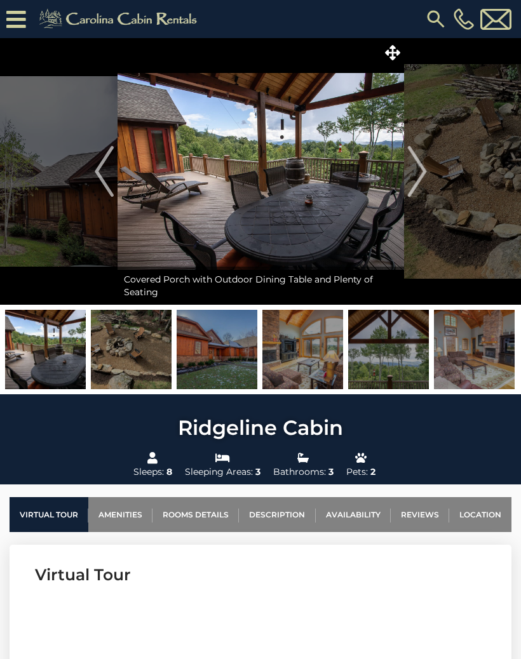
click at [424, 165] on img "Next" at bounding box center [416, 171] width 19 height 51
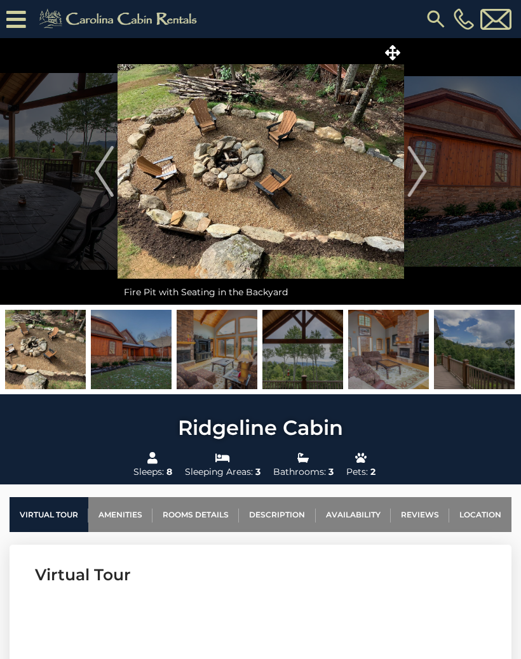
click at [421, 161] on img "Next" at bounding box center [416, 171] width 19 height 51
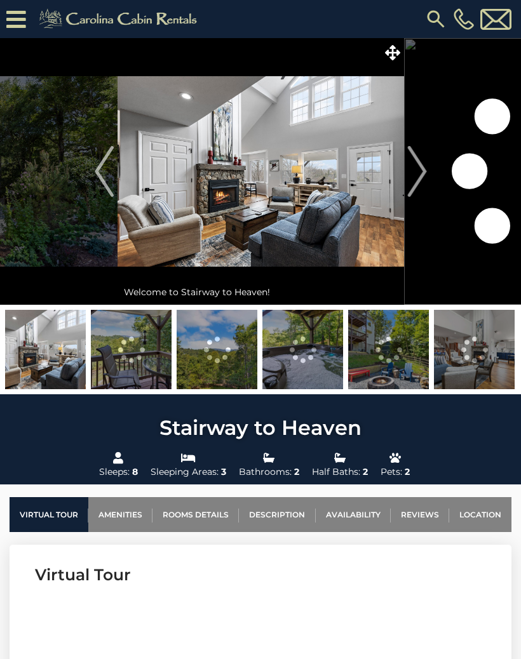
click at [428, 171] on button "Next" at bounding box center [417, 171] width 26 height 267
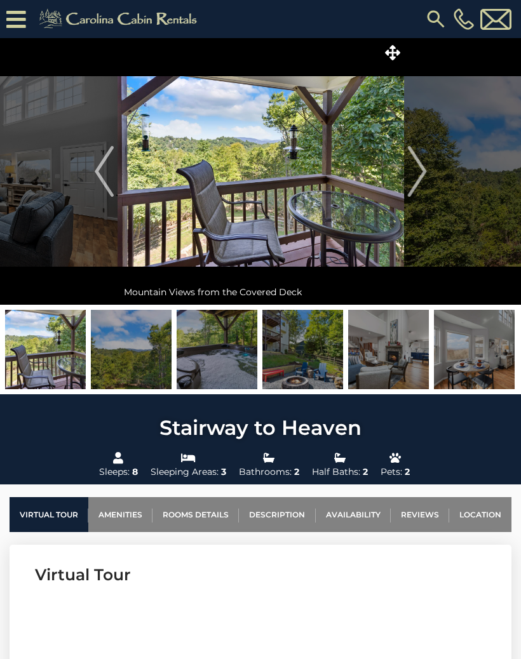
click at [426, 170] on button "Next" at bounding box center [417, 171] width 26 height 267
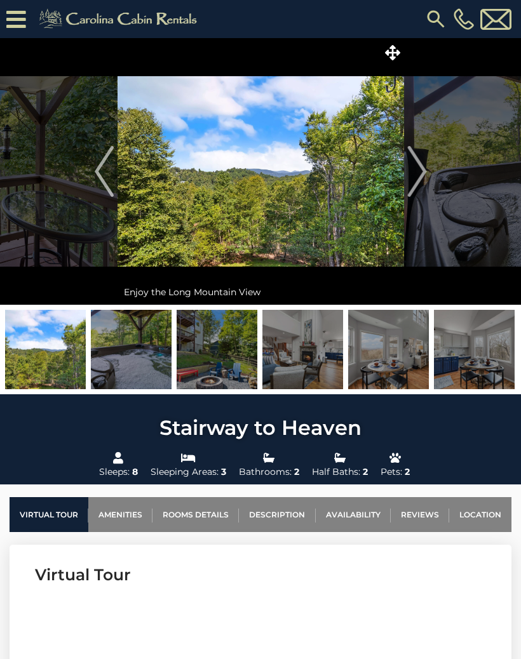
click at [426, 165] on button "Next" at bounding box center [417, 171] width 26 height 267
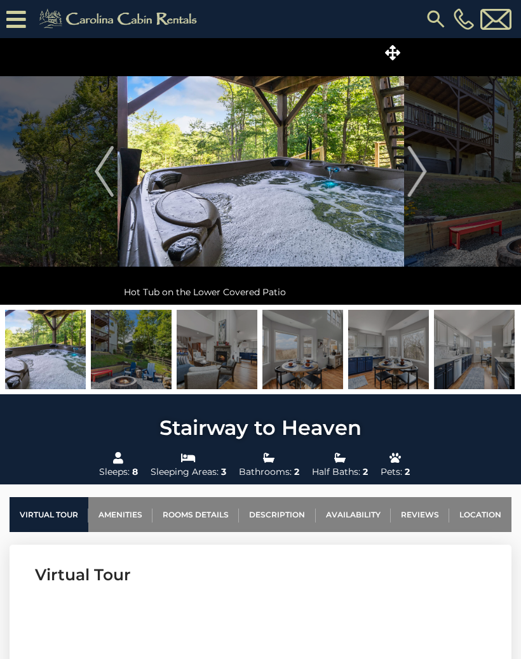
click at [415, 180] on img "Next" at bounding box center [416, 171] width 19 height 51
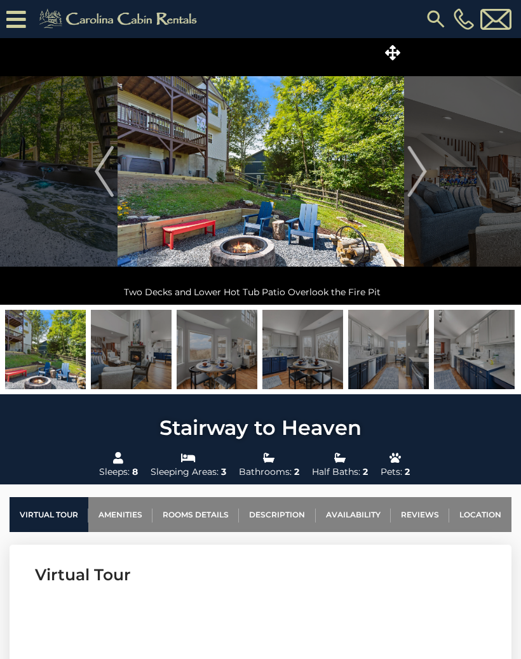
click at [424, 176] on img "Next" at bounding box center [416, 171] width 19 height 51
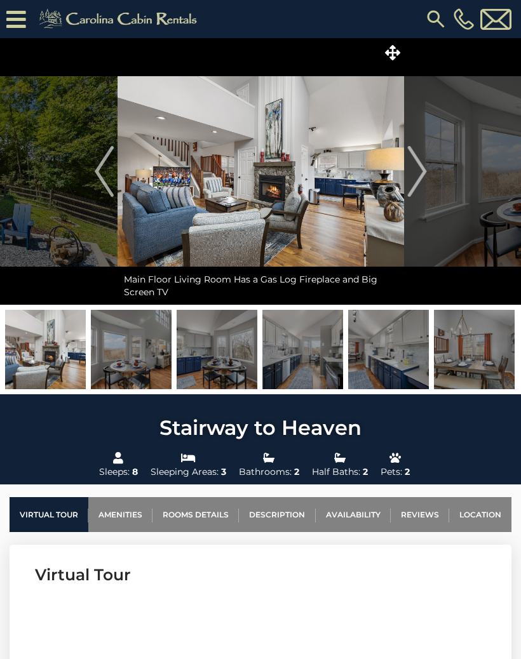
click at [398, 57] on icon at bounding box center [392, 52] width 15 height 15
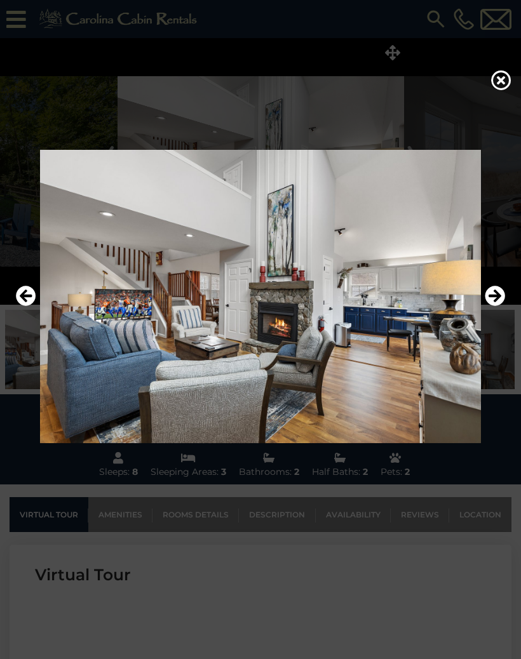
click at [502, 306] on icon "Next" at bounding box center [495, 296] width 20 height 20
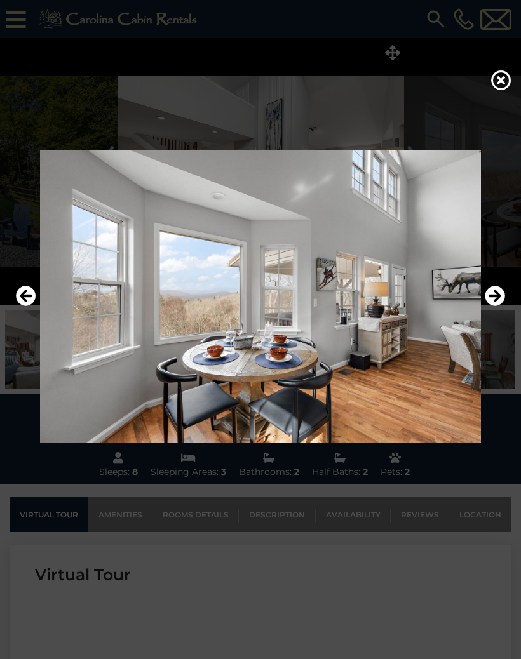
click at [496, 306] on icon "Next" at bounding box center [495, 296] width 20 height 20
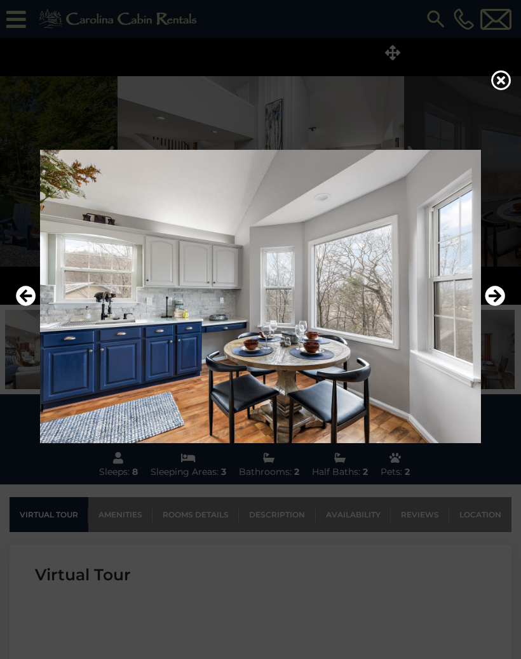
click at [496, 306] on icon "Next" at bounding box center [495, 296] width 20 height 20
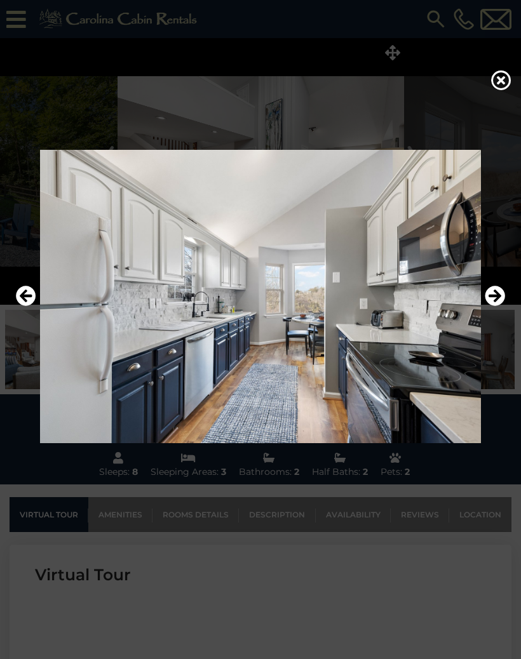
click at [496, 306] on icon "Next" at bounding box center [495, 296] width 20 height 20
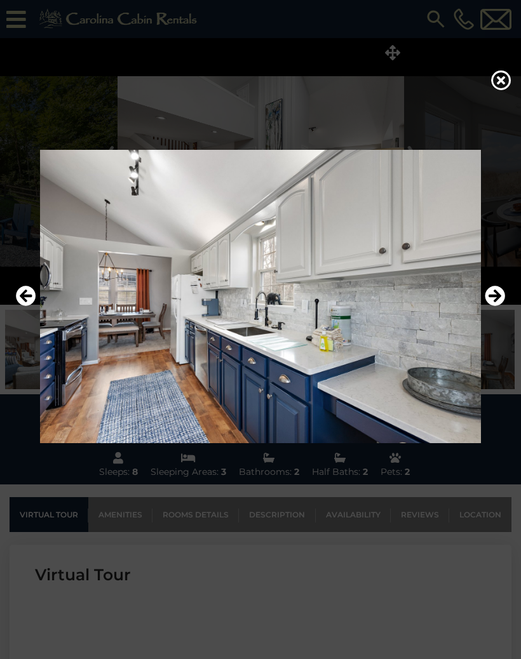
click at [494, 306] on icon "Next" at bounding box center [495, 296] width 20 height 20
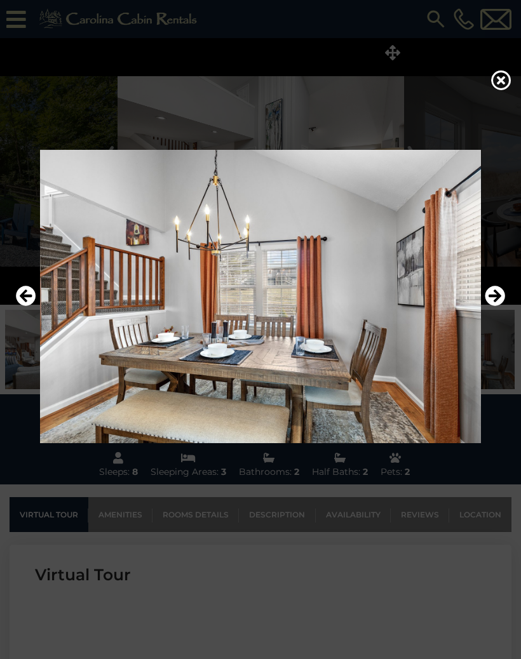
click at [489, 311] on button "Next" at bounding box center [495, 296] width 20 height 29
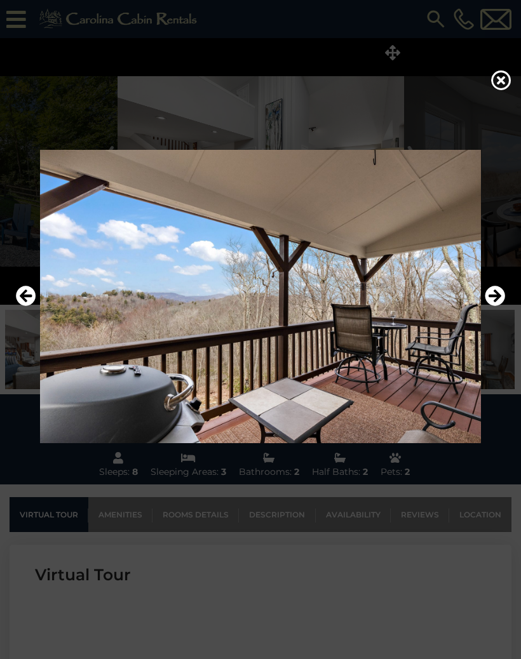
click at [494, 337] on img at bounding box center [261, 297] width 496 height 294
click at [492, 306] on icon "Next" at bounding box center [495, 296] width 20 height 20
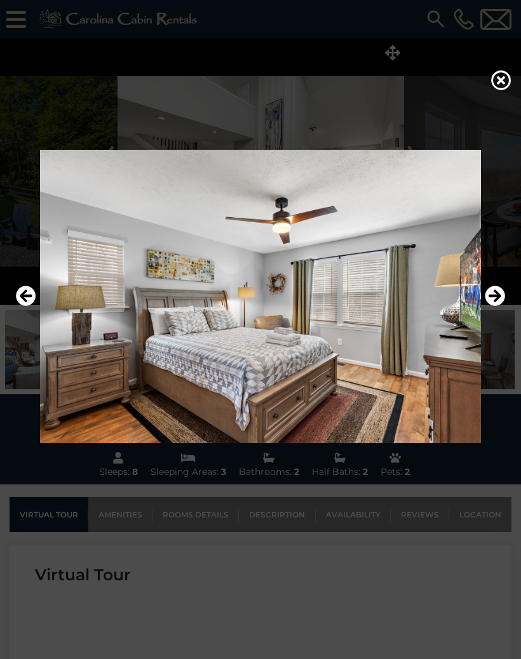
click at [492, 306] on icon "Next" at bounding box center [495, 296] width 20 height 20
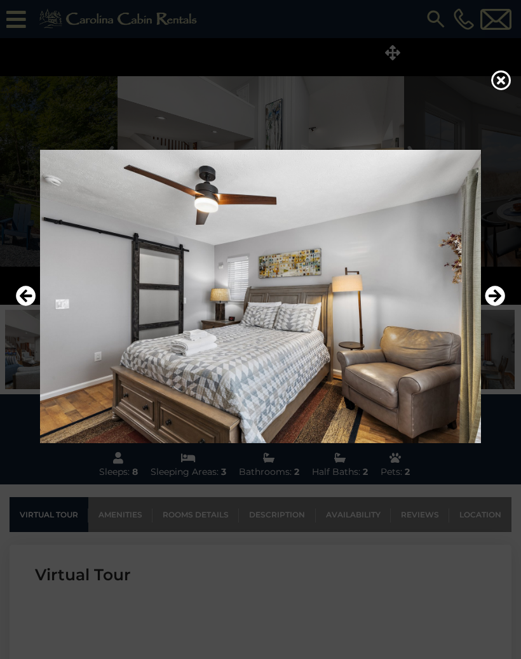
click at [493, 306] on icon "Next" at bounding box center [495, 296] width 20 height 20
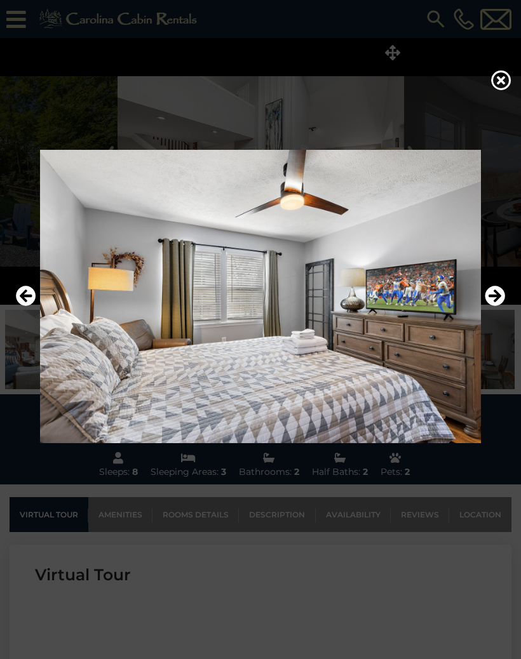
click at [498, 306] on icon "Next" at bounding box center [495, 296] width 20 height 20
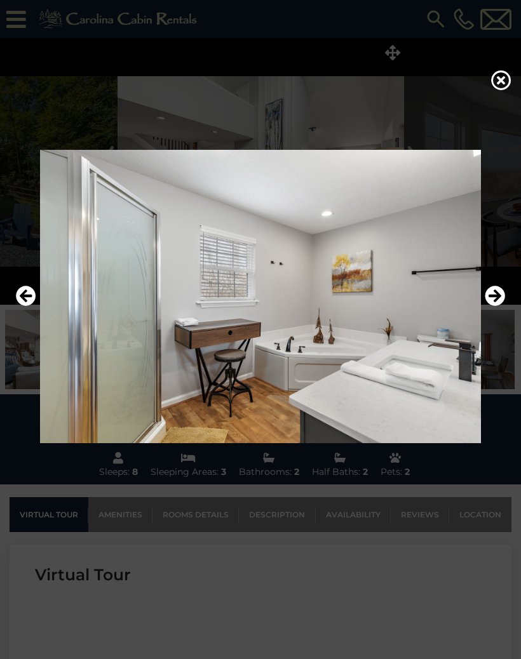
click at [497, 306] on icon "Next" at bounding box center [495, 296] width 20 height 20
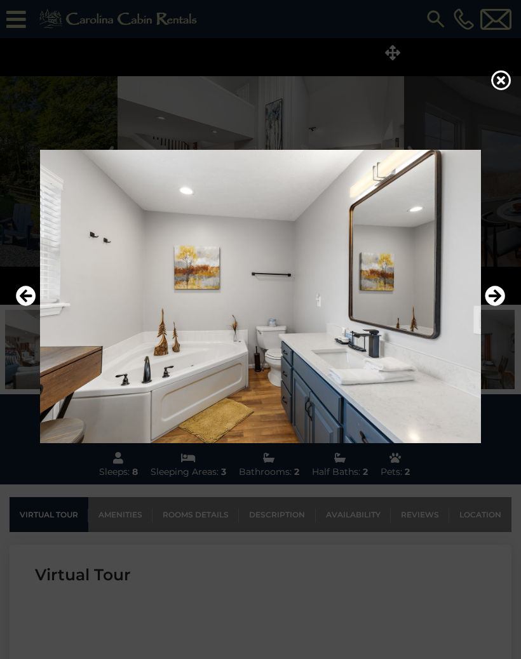
click at [496, 306] on icon "Next" at bounding box center [495, 296] width 20 height 20
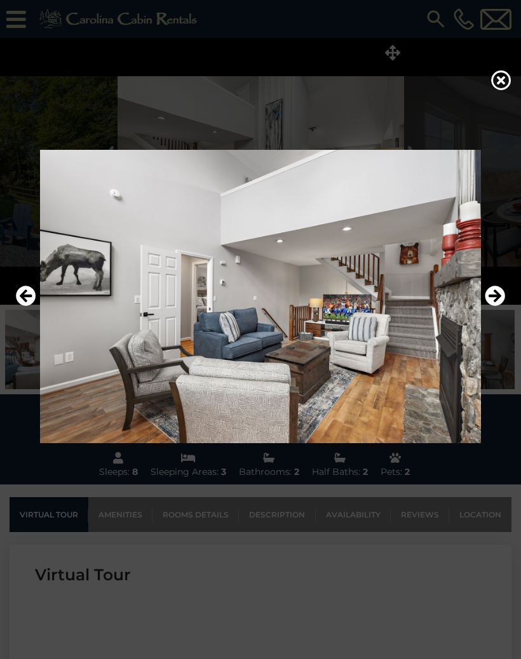
click at [493, 306] on icon "Next" at bounding box center [495, 296] width 20 height 20
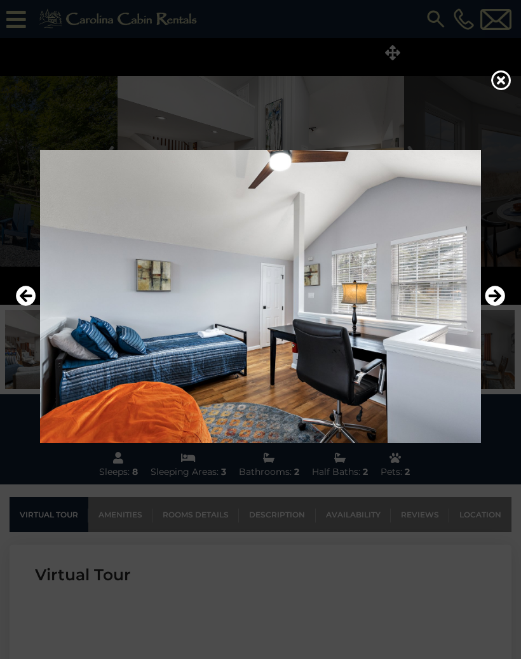
click at [485, 306] on icon "Next" at bounding box center [495, 296] width 20 height 20
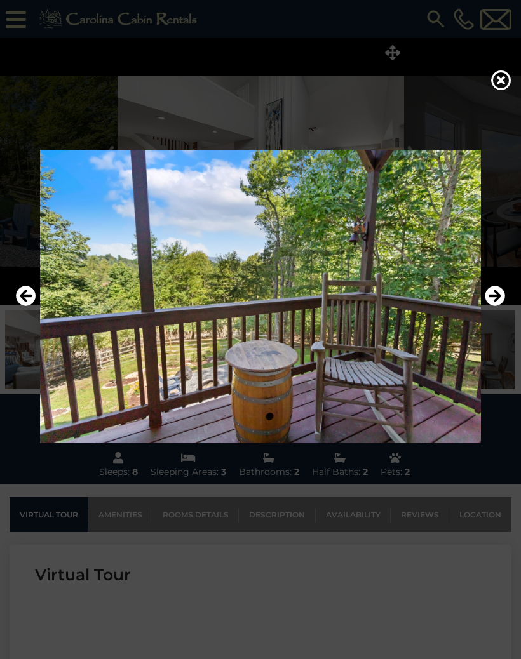
click at [497, 306] on icon "Next" at bounding box center [495, 296] width 20 height 20
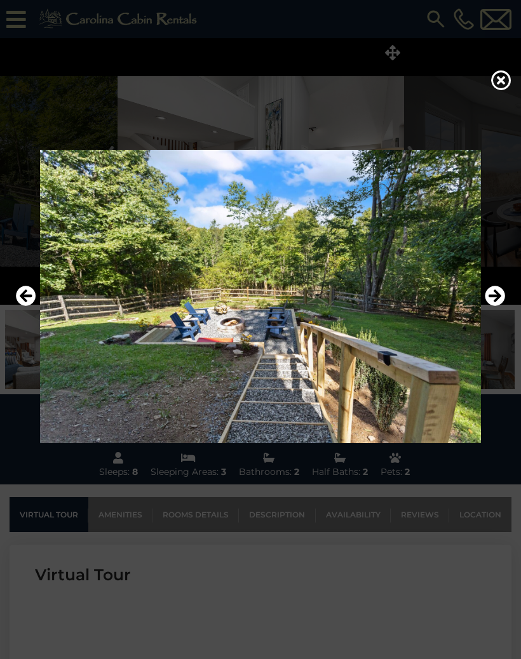
click at [496, 306] on icon "Next" at bounding box center [495, 296] width 20 height 20
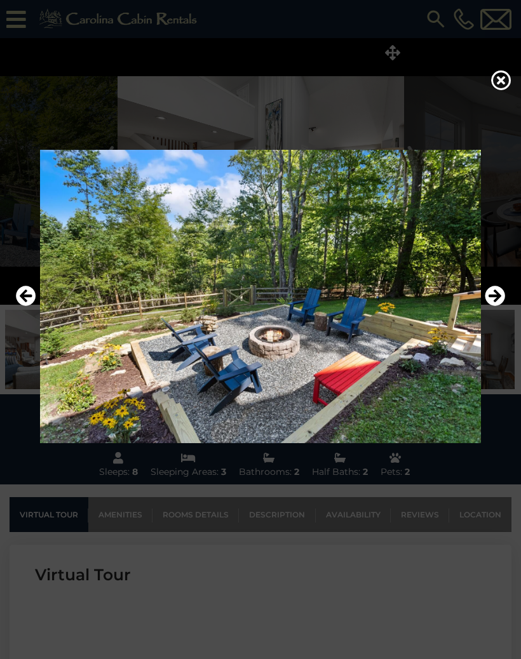
click at [492, 306] on icon "Next" at bounding box center [495, 296] width 20 height 20
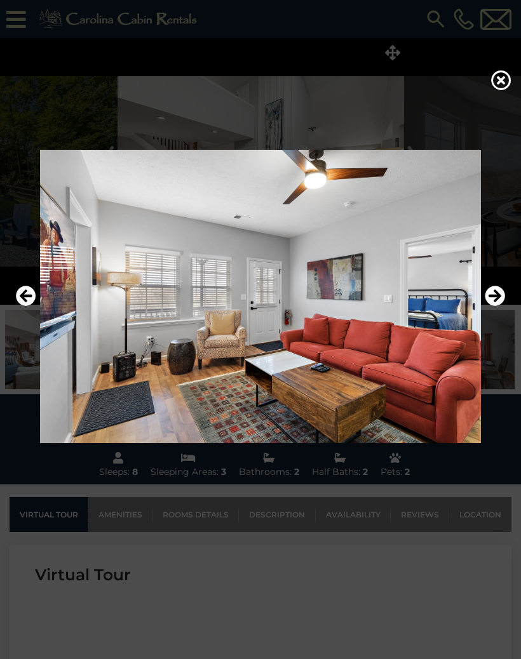
click at [497, 306] on icon "Next" at bounding box center [495, 296] width 20 height 20
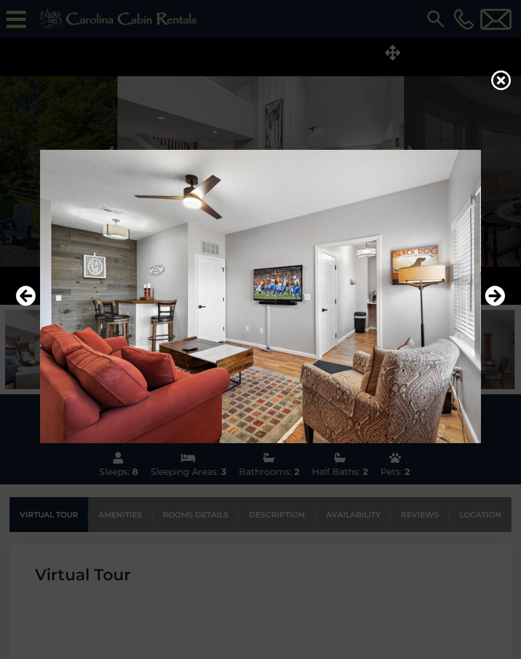
click at [496, 306] on icon "Next" at bounding box center [495, 296] width 20 height 20
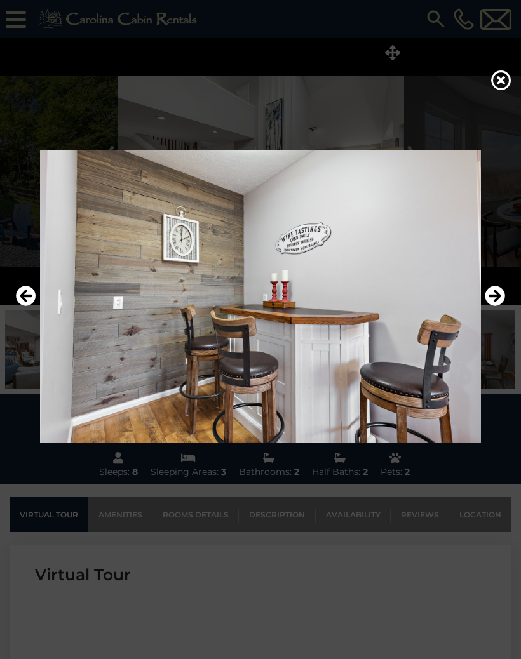
click at [505, 320] on img at bounding box center [261, 297] width 496 height 294
click at [497, 306] on icon "Next" at bounding box center [495, 296] width 20 height 20
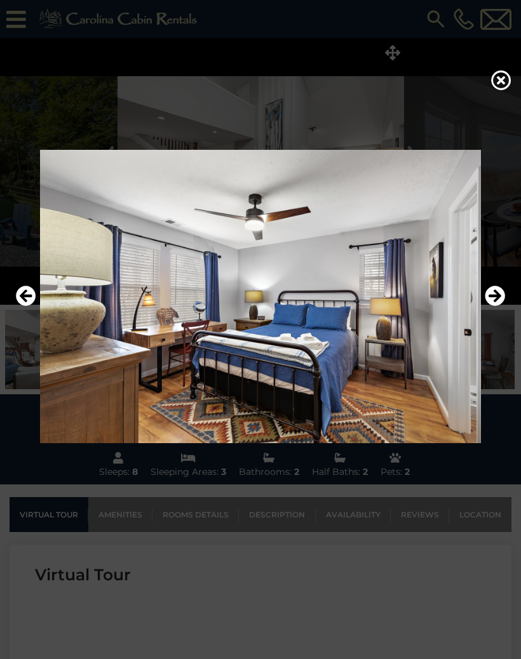
click at [499, 306] on icon "Next" at bounding box center [495, 296] width 20 height 20
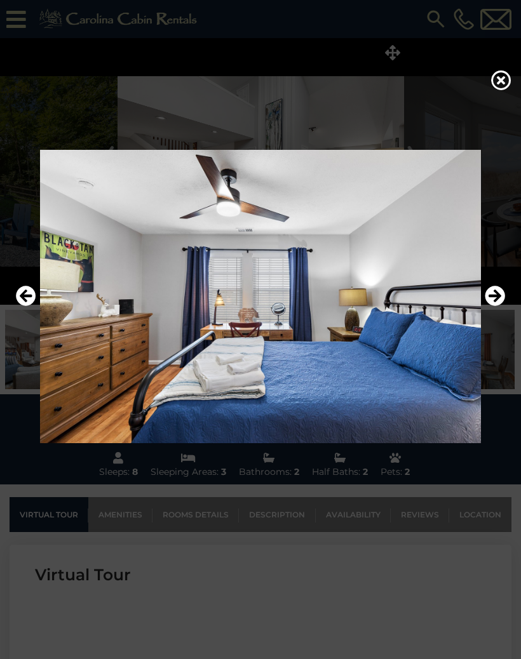
click at [497, 306] on icon "Next" at bounding box center [495, 296] width 20 height 20
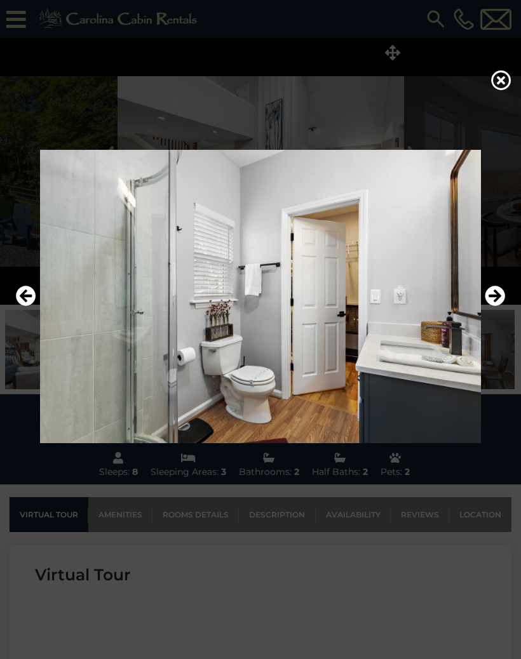
click at [497, 306] on icon "Next" at bounding box center [495, 296] width 20 height 20
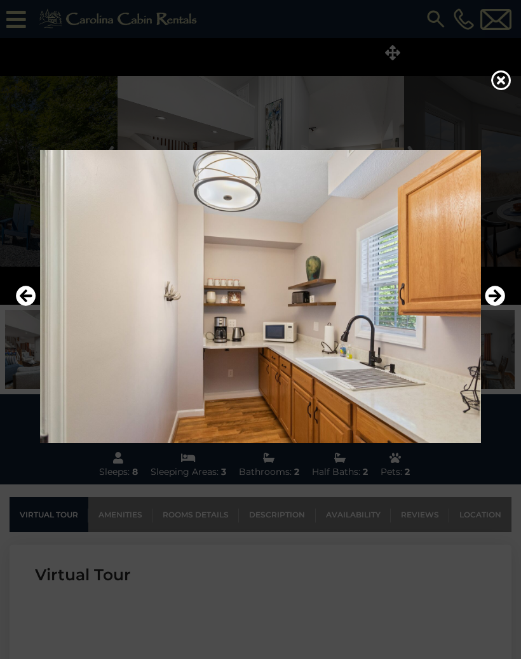
click at [489, 306] on icon "Next" at bounding box center [495, 296] width 20 height 20
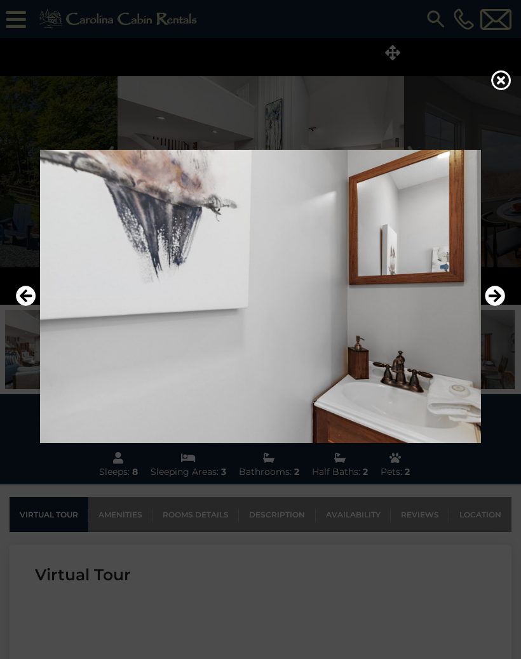
click at [490, 311] on button "Next" at bounding box center [495, 296] width 20 height 29
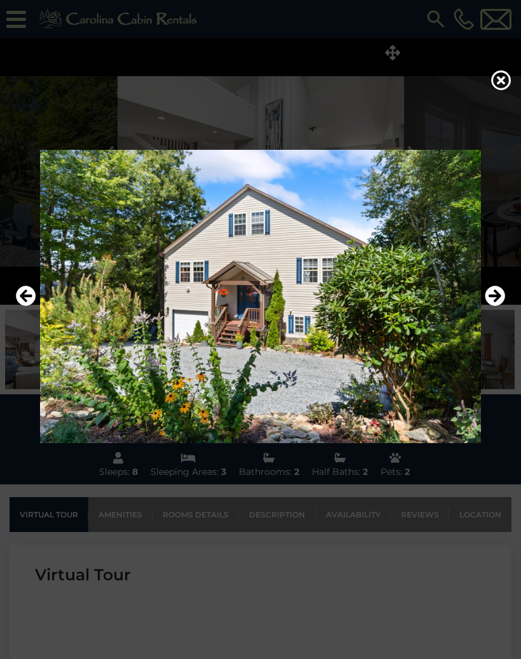
click at [494, 306] on icon "Next" at bounding box center [495, 296] width 20 height 20
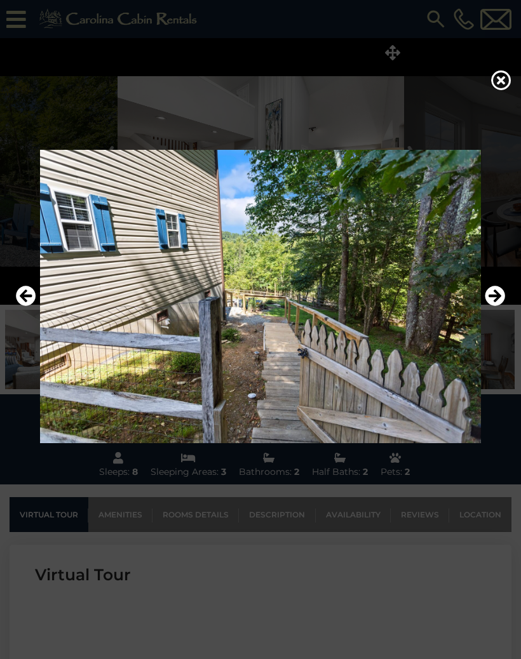
click at [495, 306] on icon "Next" at bounding box center [495, 296] width 20 height 20
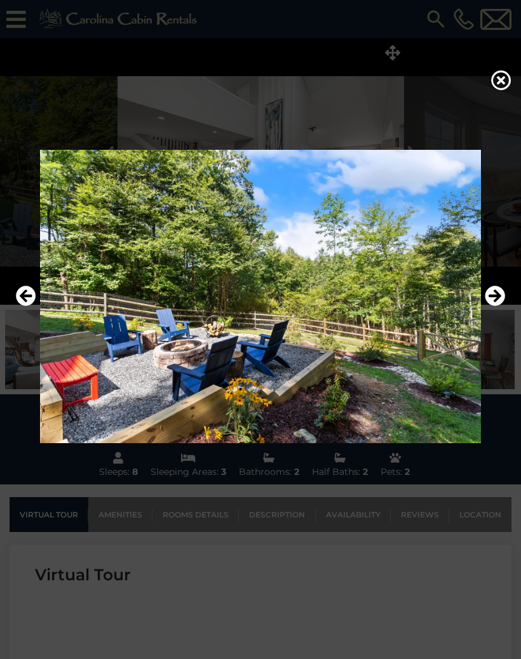
click at [490, 306] on icon "Next" at bounding box center [495, 296] width 20 height 20
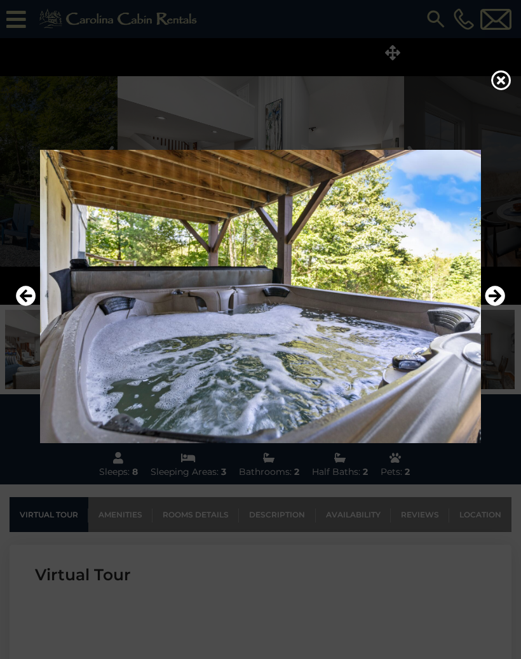
click at [497, 306] on icon "Next" at bounding box center [495, 296] width 20 height 20
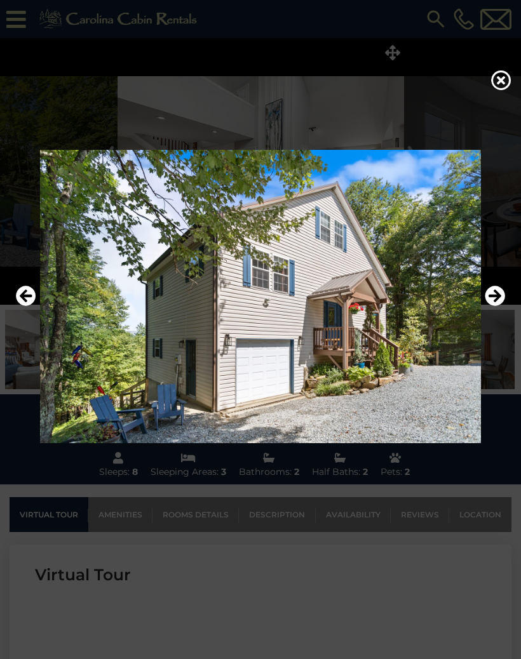
click at [499, 306] on icon "Next" at bounding box center [495, 296] width 20 height 20
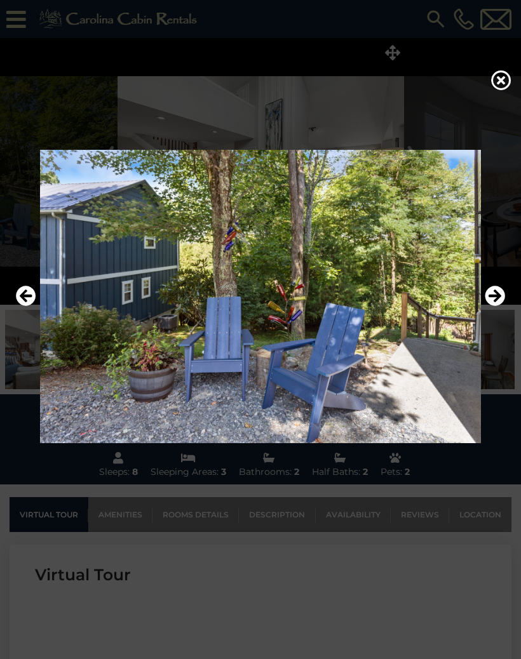
click at [490, 306] on icon "Next" at bounding box center [495, 296] width 20 height 20
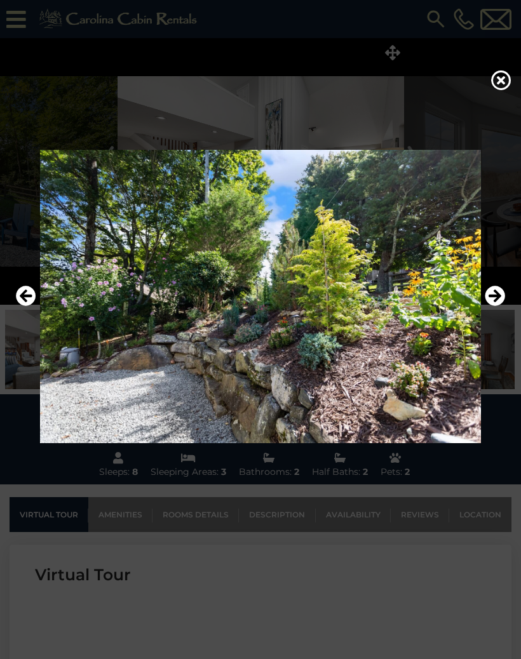
click at [31, 306] on icon "Previous" at bounding box center [26, 296] width 20 height 20
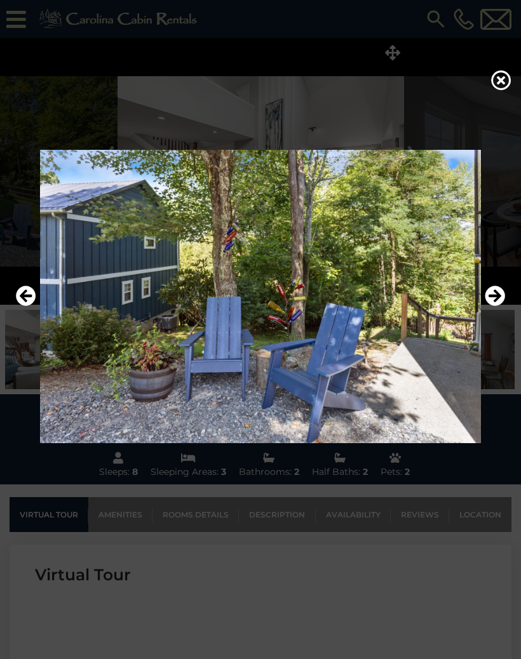
click at [502, 306] on icon "Next" at bounding box center [495, 296] width 20 height 20
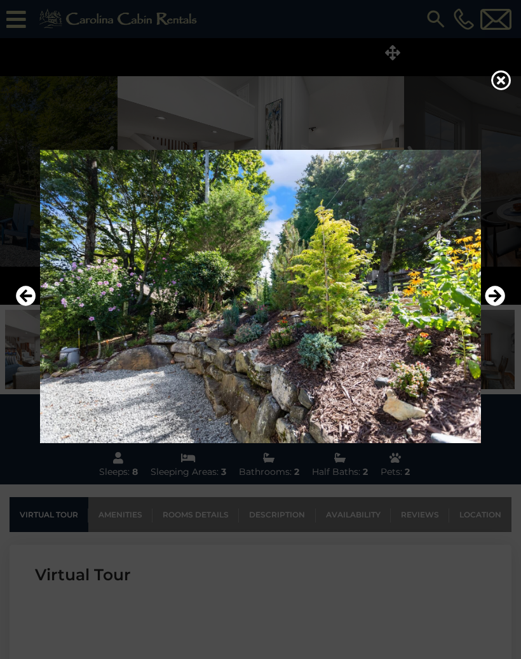
click at [491, 306] on icon "Next" at bounding box center [495, 296] width 20 height 20
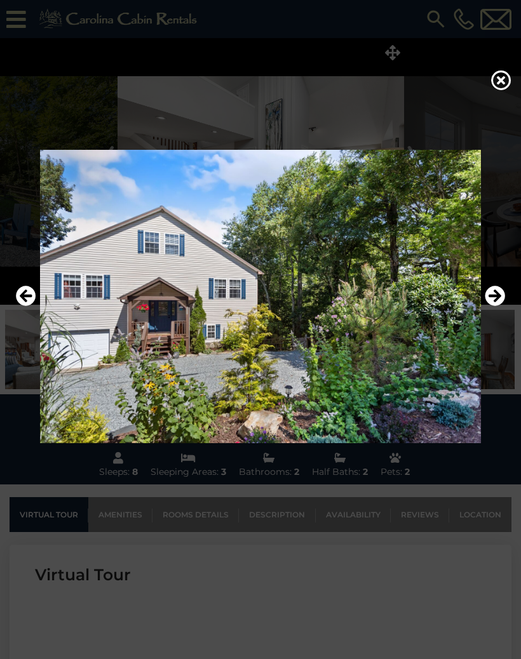
click at [490, 306] on icon "Next" at bounding box center [495, 296] width 20 height 20
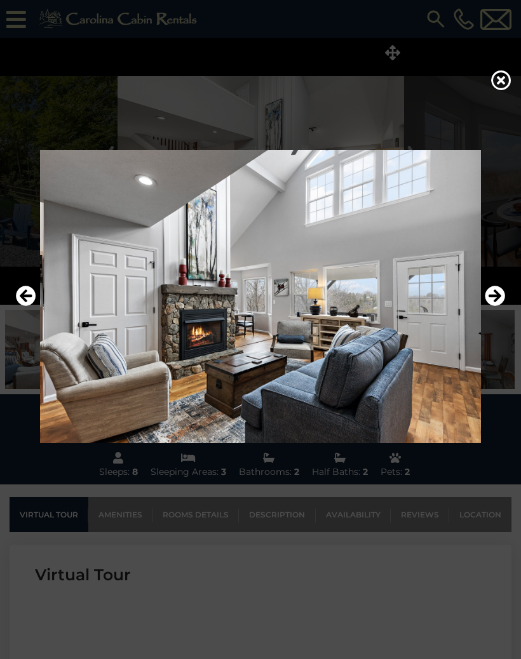
click at [501, 90] on icon at bounding box center [501, 80] width 20 height 20
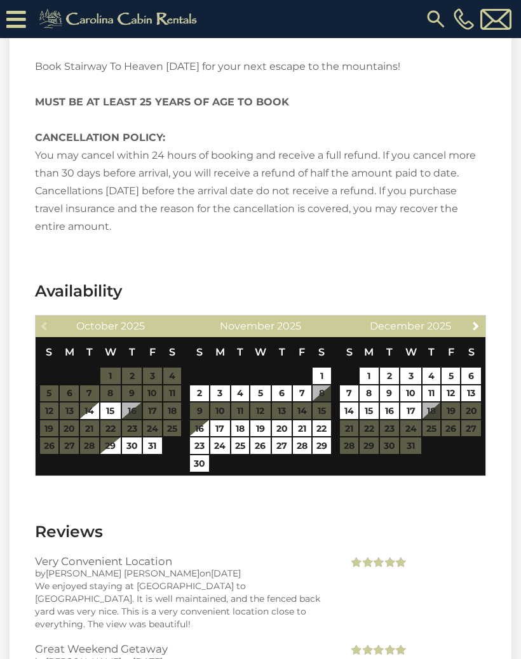
scroll to position [2298, 0]
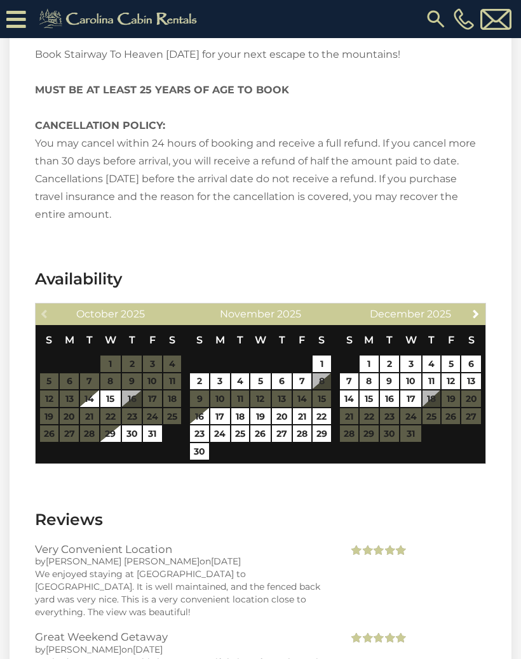
click at [476, 316] on span "Next" at bounding box center [476, 314] width 10 height 10
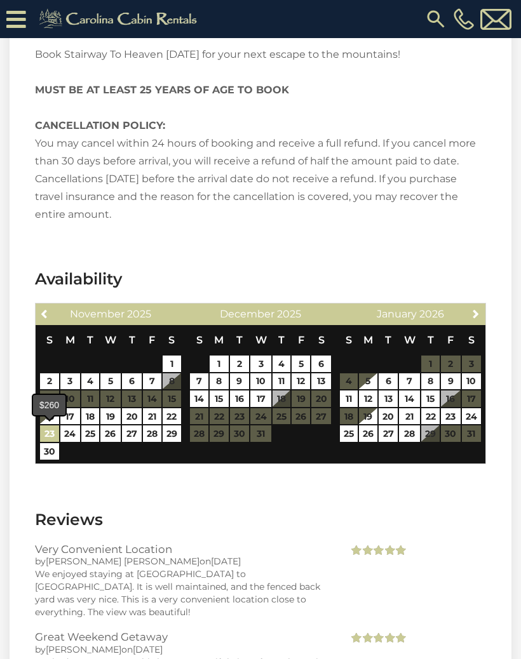
click at [50, 439] on link "23" at bounding box center [49, 434] width 19 height 17
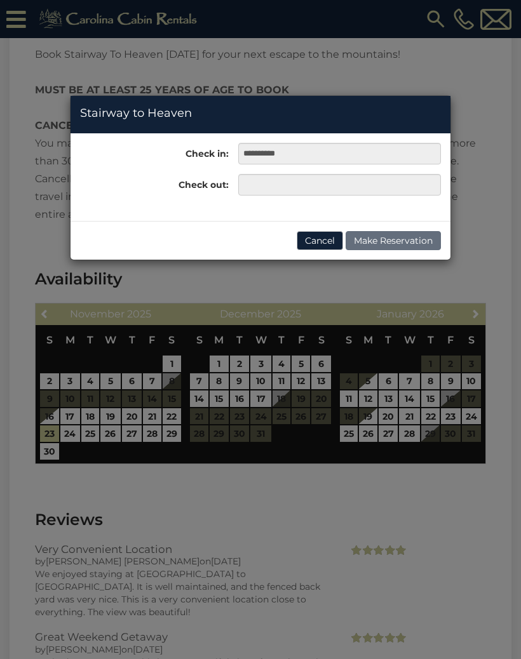
click at [134, 438] on div "**********" at bounding box center [260, 329] width 521 height 659
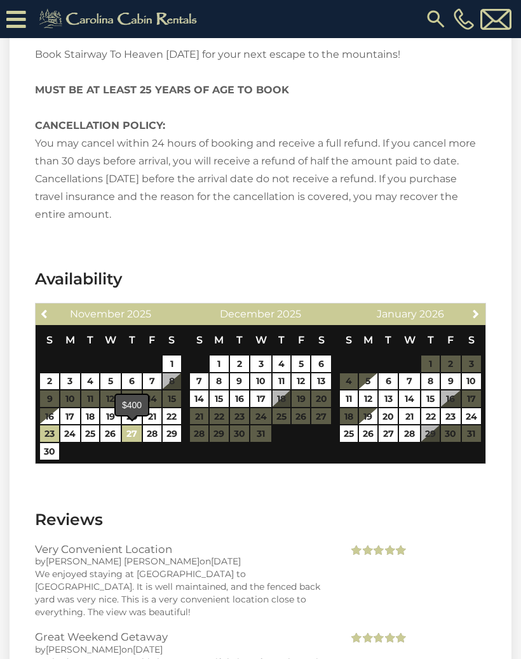
click at [126, 440] on link "27" at bounding box center [131, 434] width 19 height 17
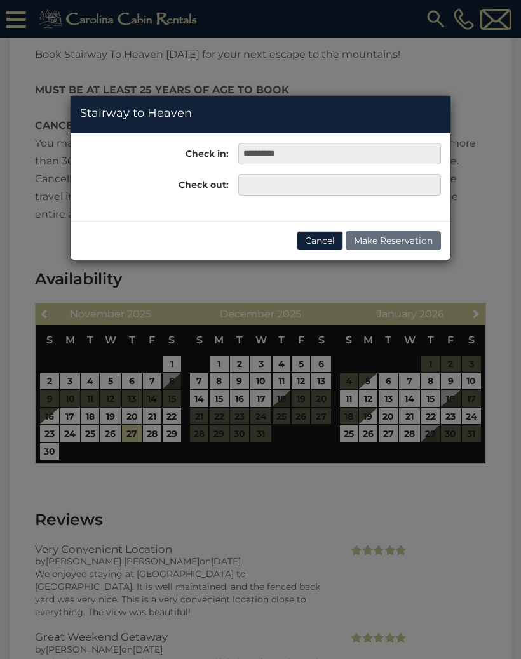
click at [56, 431] on div "**********" at bounding box center [260, 329] width 521 height 659
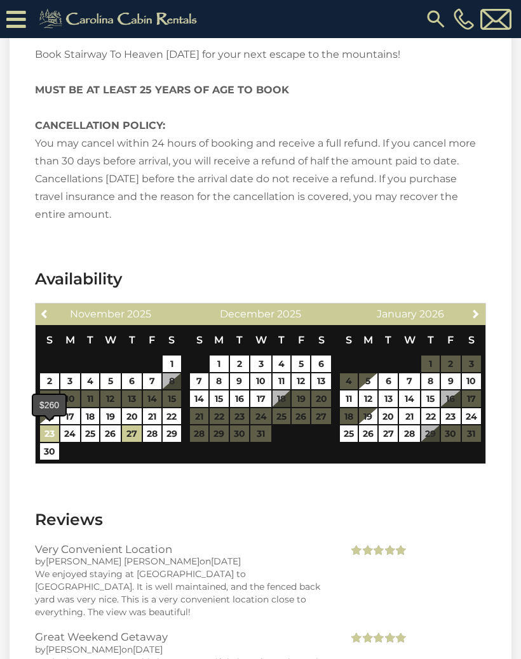
click at [58, 432] on link "23" at bounding box center [49, 434] width 19 height 17
type input "**********"
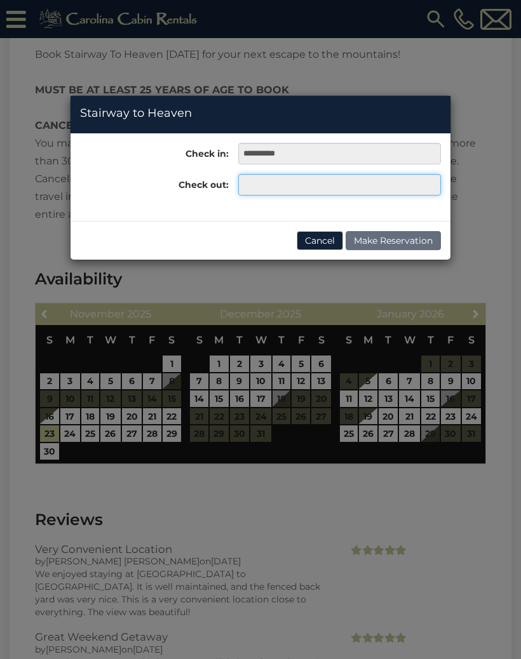
click at [309, 180] on input "text" at bounding box center [339, 185] width 203 height 22
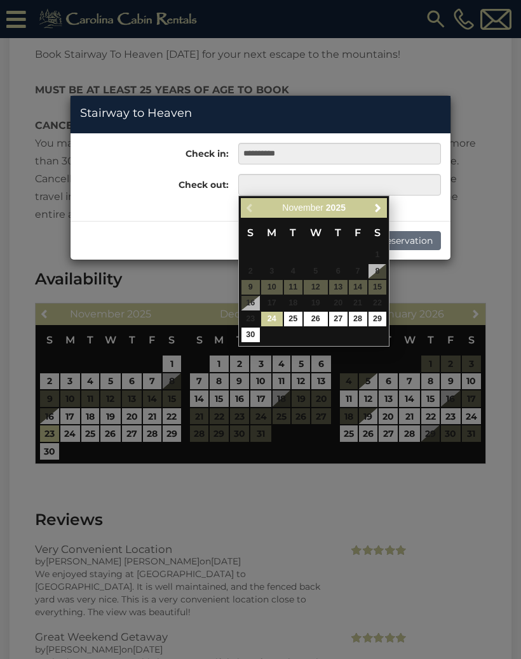
click at [361, 321] on link "28" at bounding box center [358, 319] width 18 height 15
type input "**********"
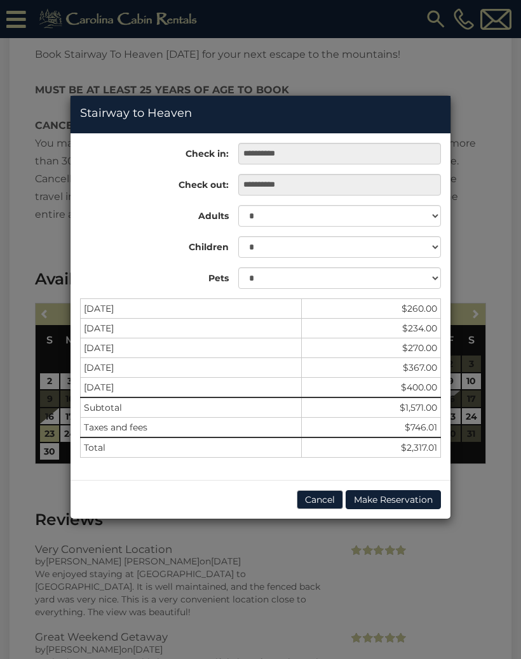
click at [322, 497] on button "Cancel" at bounding box center [320, 499] width 46 height 19
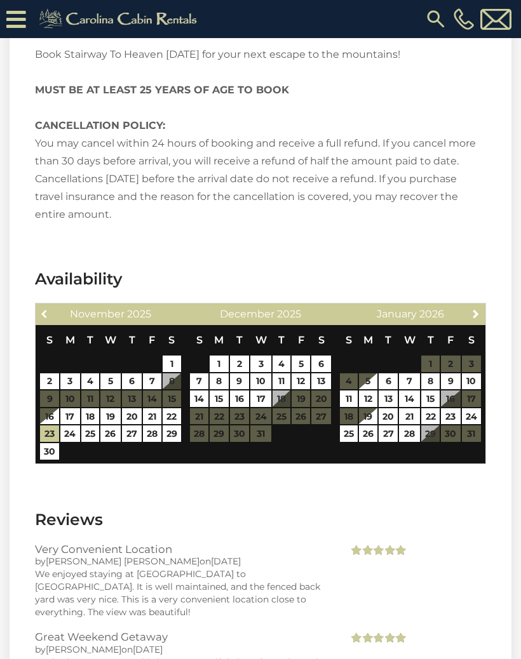
click at [41, 314] on span "Previous" at bounding box center [45, 314] width 10 height 10
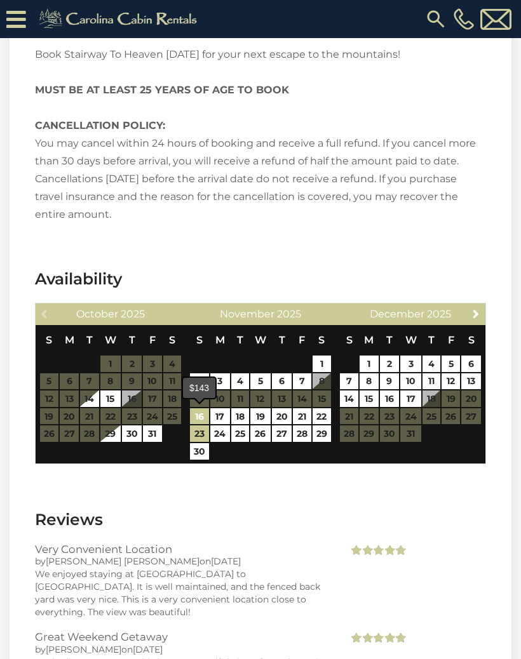
click at [207, 418] on link "16" at bounding box center [199, 416] width 19 height 17
type input "**********"
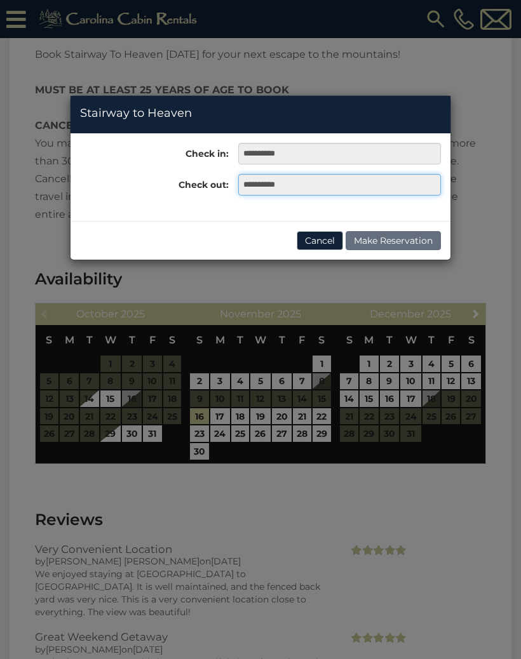
click at [331, 184] on input "**********" at bounding box center [339, 185] width 203 height 22
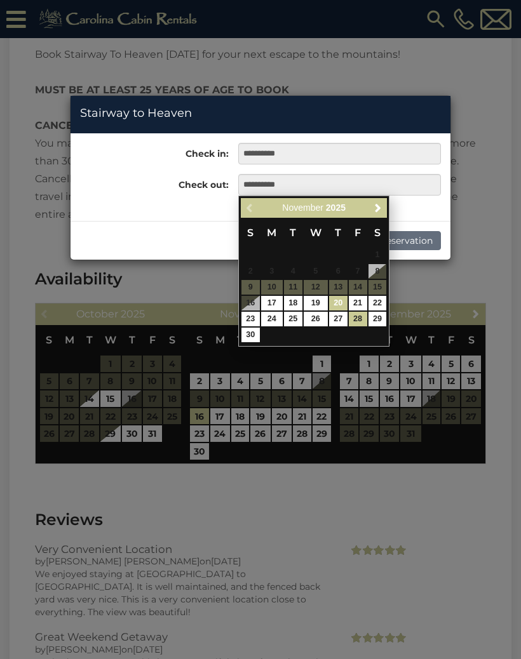
click at [337, 304] on link "20" at bounding box center [338, 303] width 18 height 15
type input "**********"
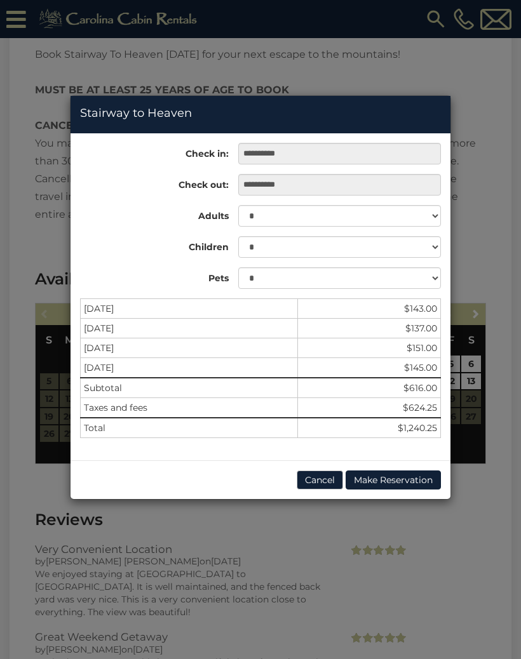
click at [320, 483] on button "Cancel" at bounding box center [320, 480] width 46 height 19
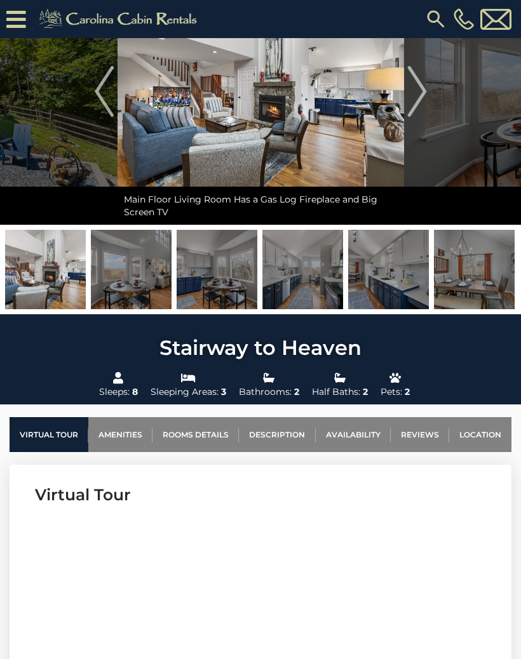
scroll to position [0, 0]
